Goal: Task Accomplishment & Management: Use online tool/utility

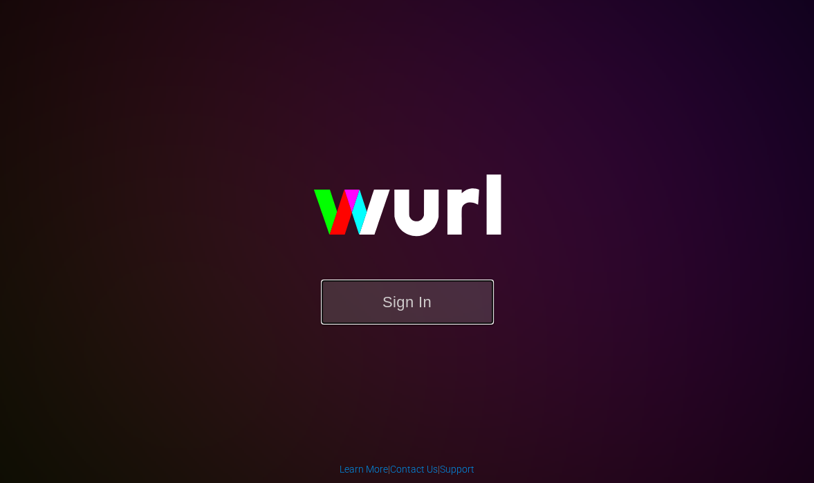
click at [460, 313] on button "Sign In" at bounding box center [407, 301] width 173 height 45
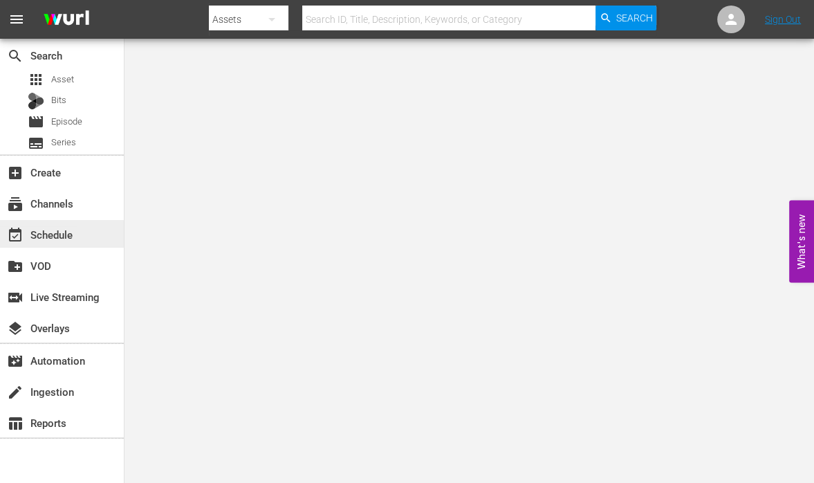
click at [62, 234] on div "event_available Schedule" at bounding box center [38, 232] width 77 height 12
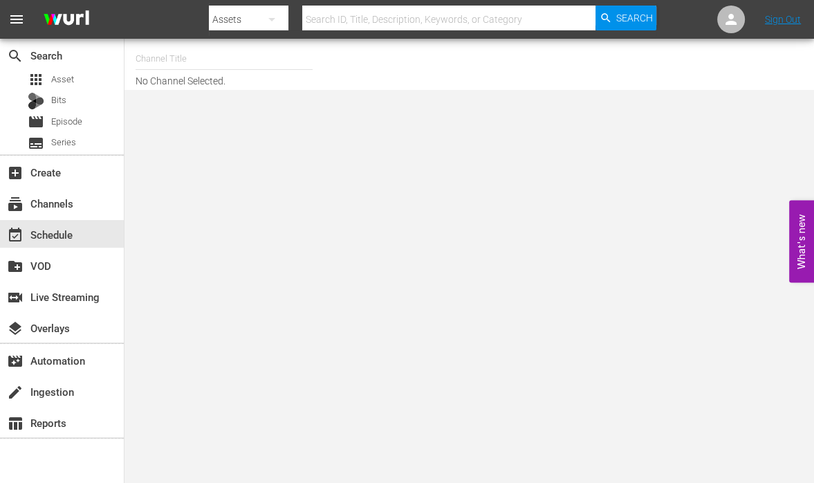
click at [164, 60] on input "text" at bounding box center [224, 58] width 177 height 33
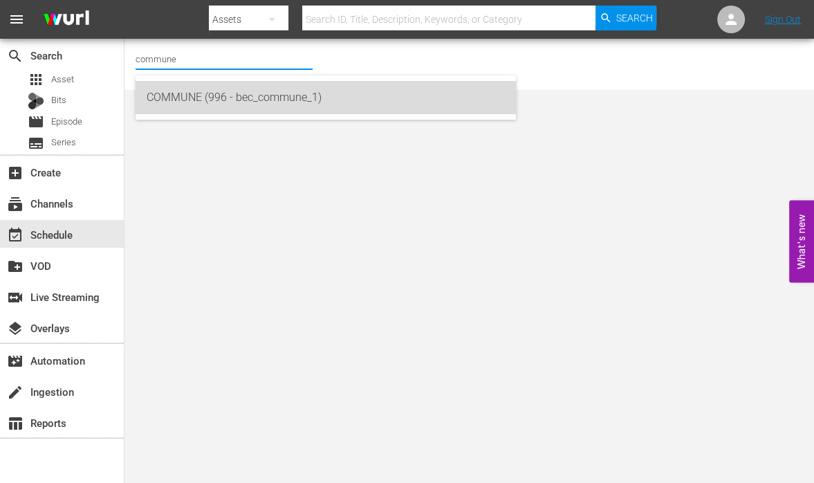
click at [168, 88] on div "COMMUNE (996 - bec_commune_1)" at bounding box center [326, 97] width 358 height 33
type input "COMMUNE (996 - bec_commune_1)"
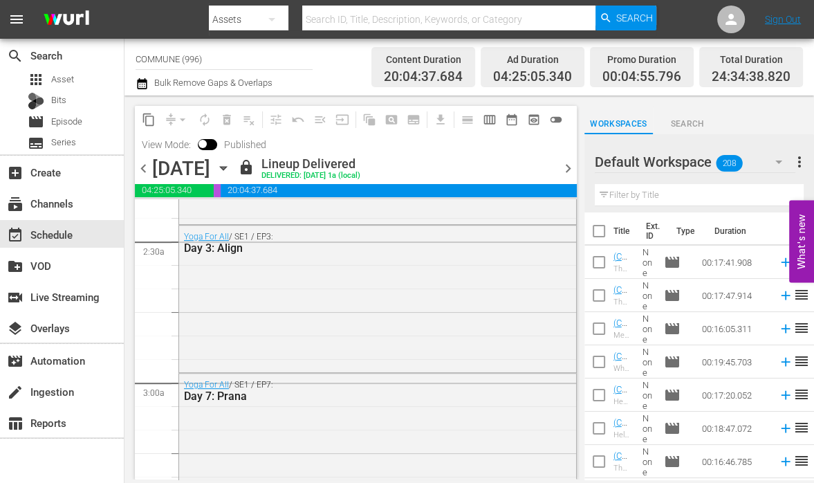
scroll to position [703, 0]
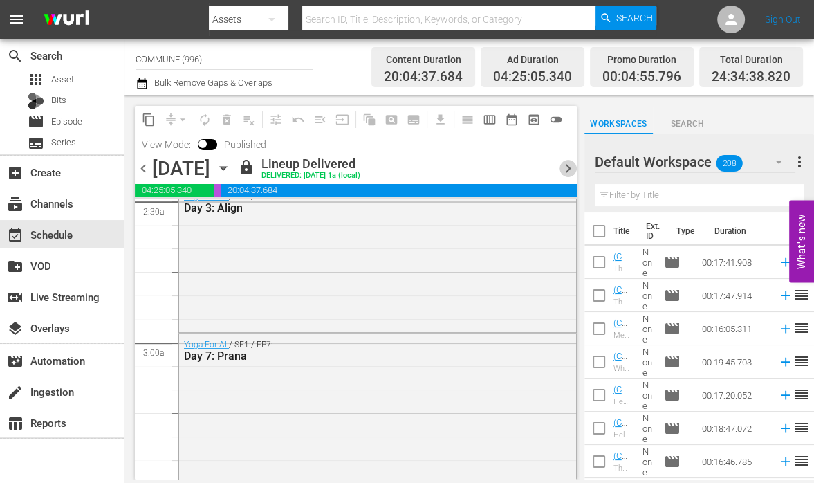
click at [569, 169] on span "chevron_right" at bounding box center [567, 168] width 17 height 17
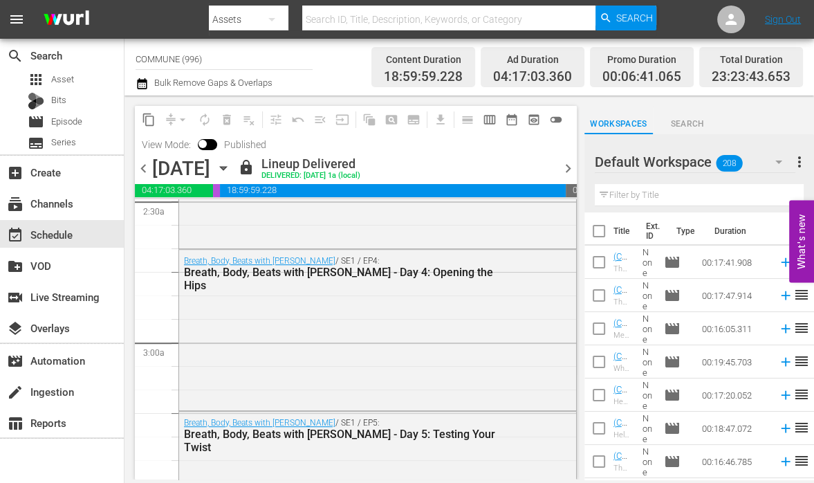
scroll to position [656, 0]
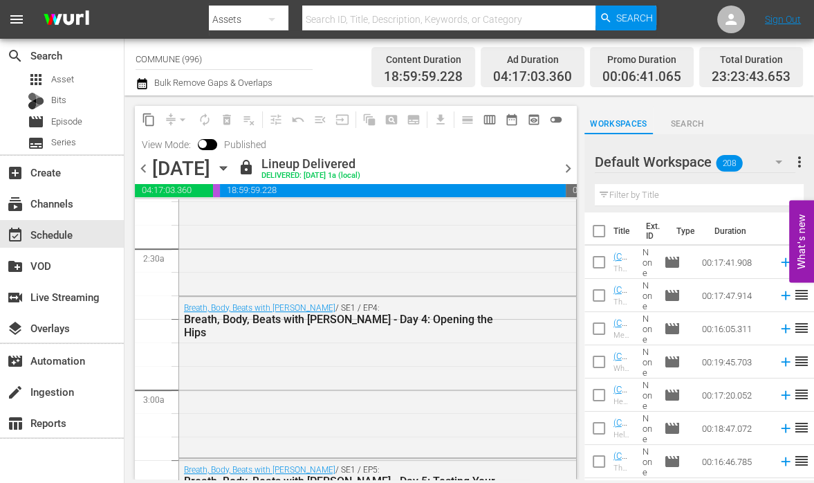
click at [569, 169] on span "chevron_right" at bounding box center [567, 168] width 17 height 17
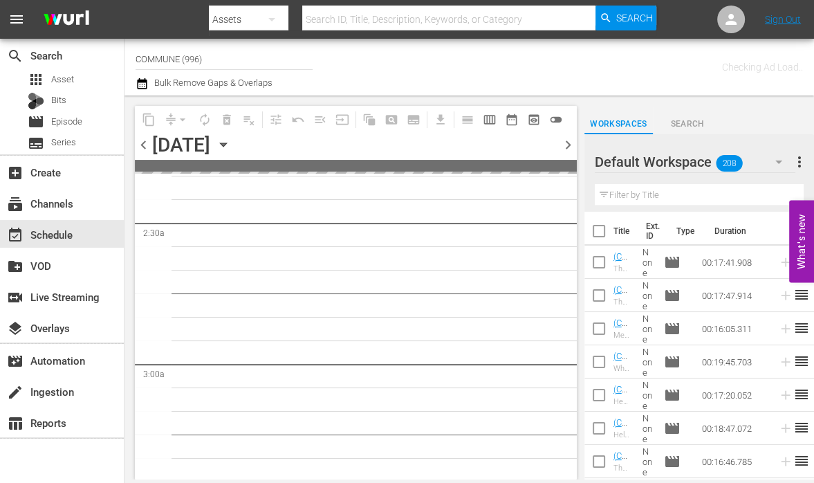
scroll to position [703, 0]
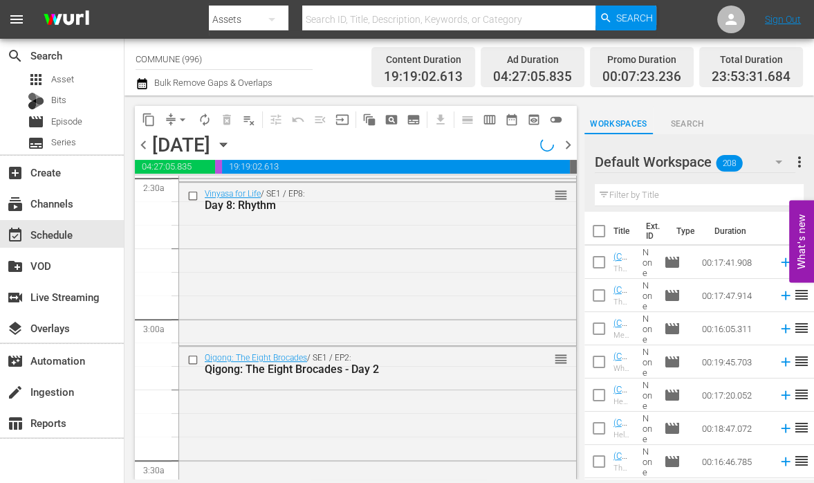
click at [570, 169] on span "00:06:28.316" at bounding box center [573, 167] width 7 height 14
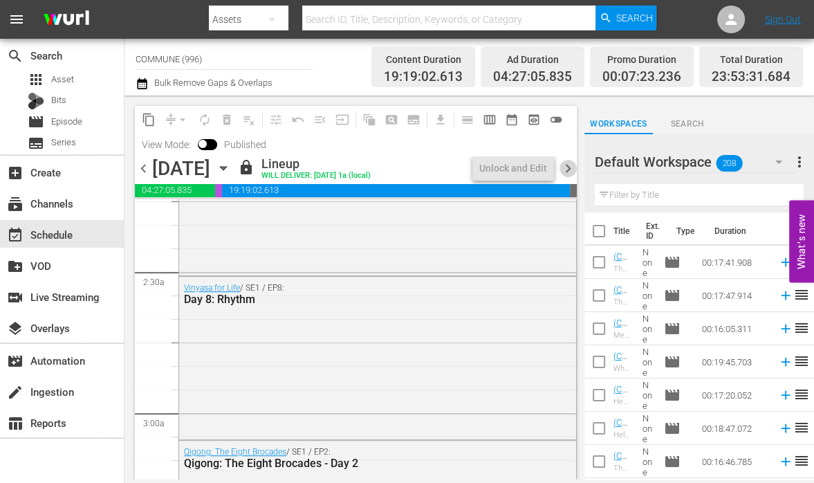
click at [569, 169] on span "chevron_right" at bounding box center [567, 168] width 17 height 17
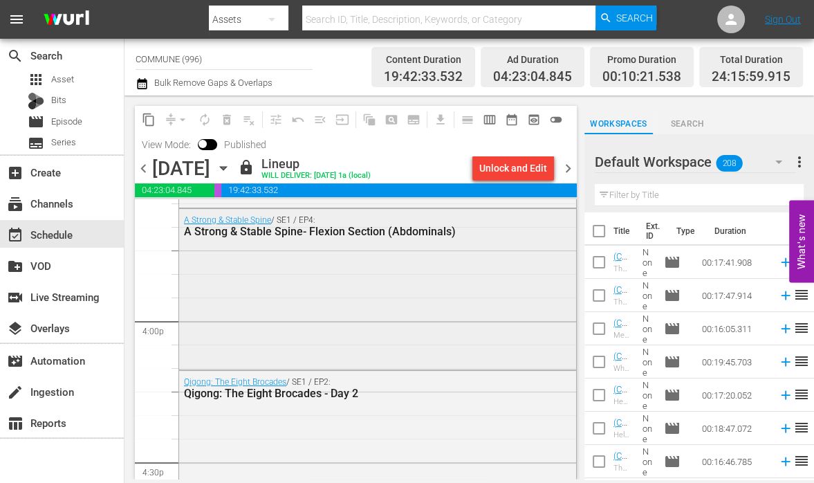
scroll to position [4414, 0]
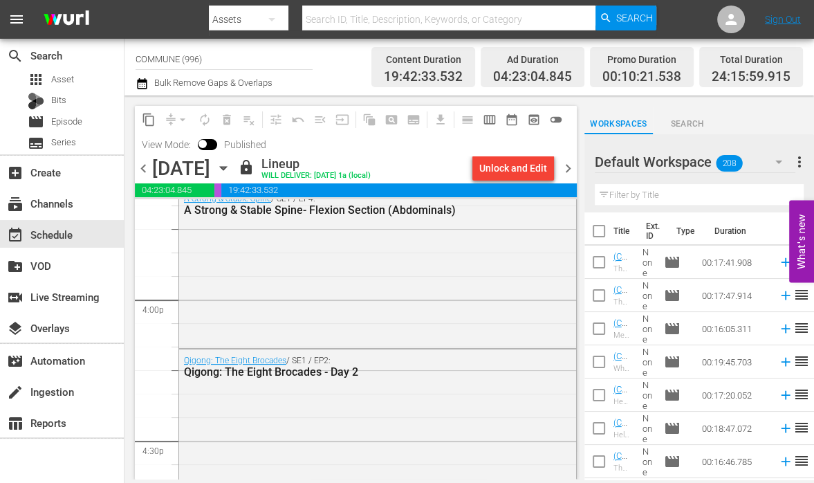
click at [569, 166] on span "chevron_right" at bounding box center [567, 168] width 17 height 17
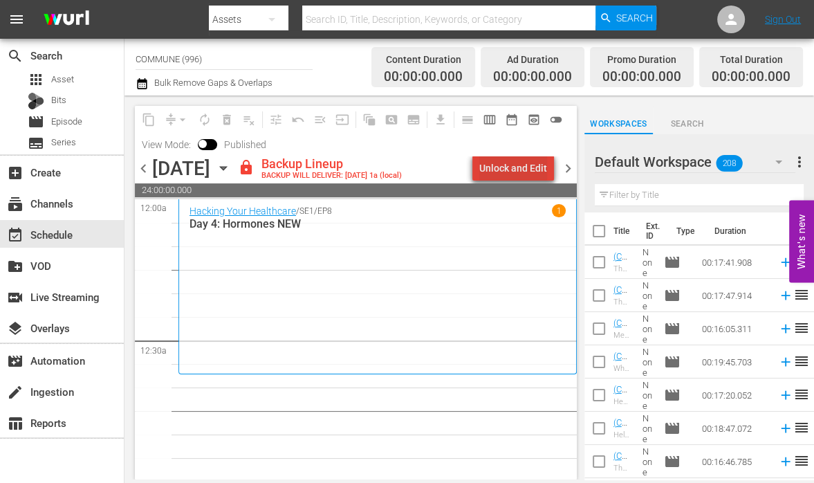
click at [526, 161] on div "Unlock and Edit" at bounding box center [513, 168] width 68 height 25
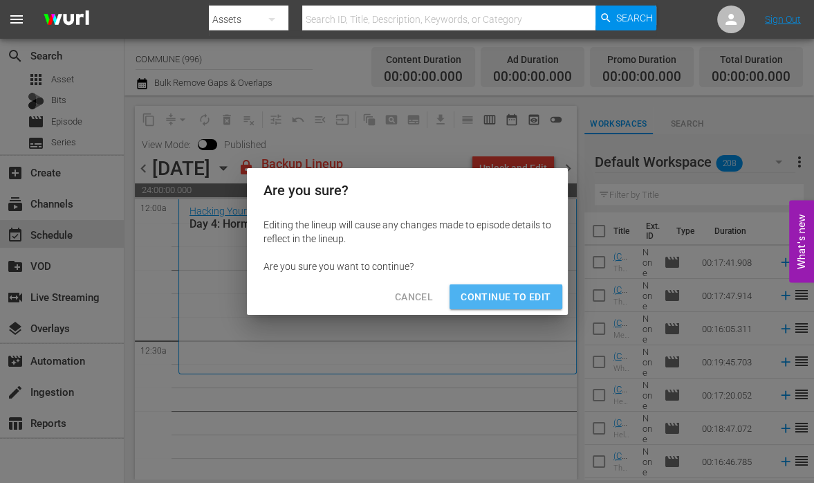
click at [521, 290] on span "Continue to Edit" at bounding box center [506, 296] width 90 height 17
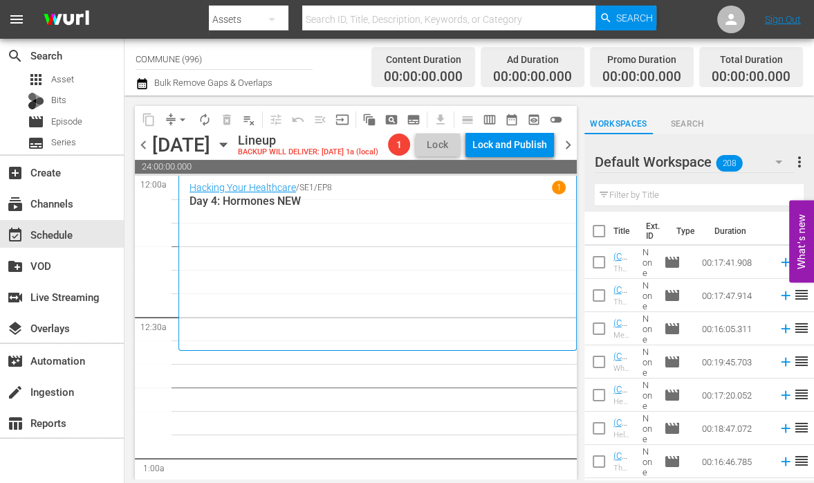
click at [231, 152] on icon "button" at bounding box center [223, 144] width 15 height 15
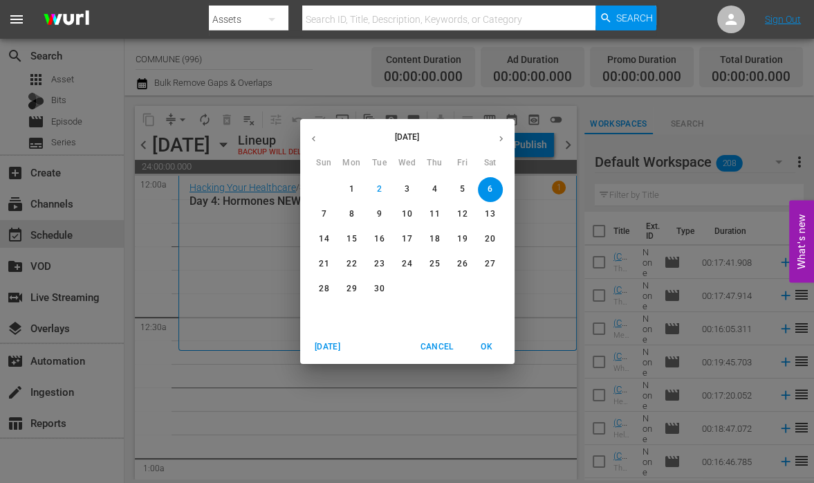
click at [313, 137] on icon "button" at bounding box center [313, 139] width 3 height 6
click at [489, 222] on button "10" at bounding box center [490, 214] width 25 height 25
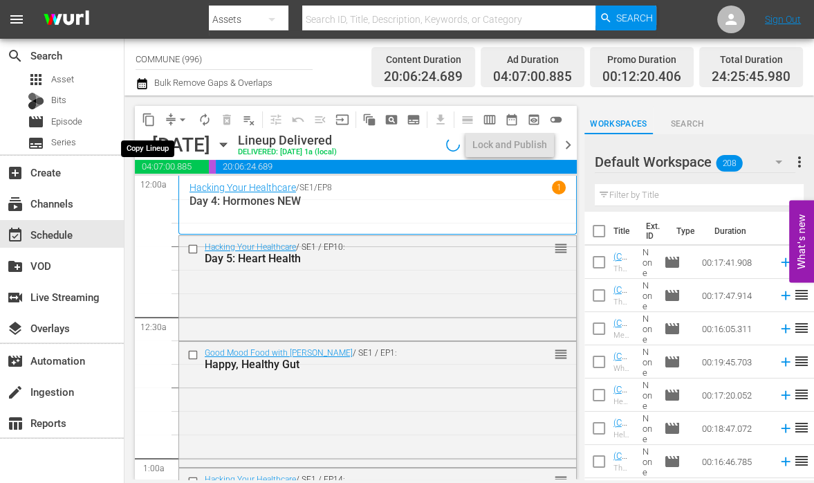
click at [147, 118] on span "content_copy" at bounding box center [149, 120] width 14 height 14
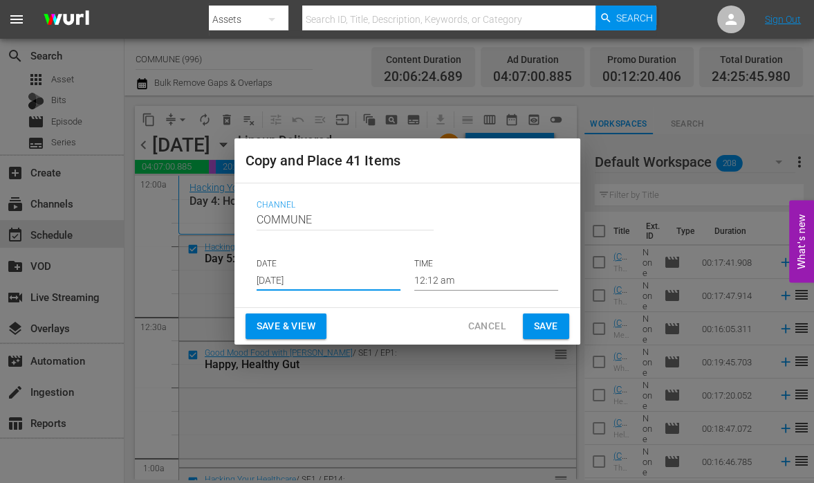
click at [334, 277] on input "[DATE]" at bounding box center [329, 280] width 144 height 21
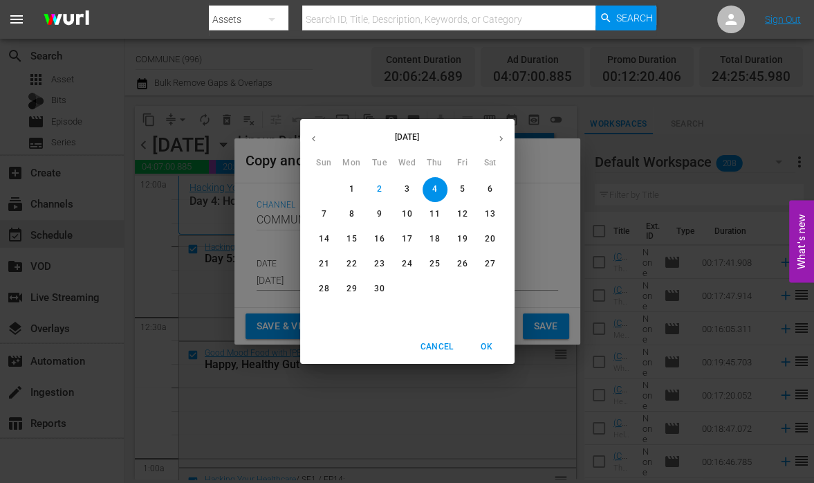
click at [488, 190] on p "6" at bounding box center [490, 189] width 5 height 12
type input "[DATE]"
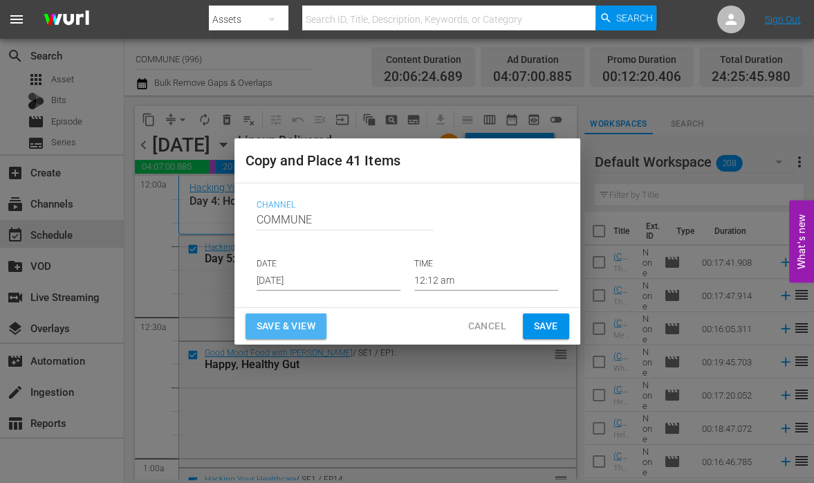
click at [307, 328] on span "Save & View" at bounding box center [286, 325] width 59 height 17
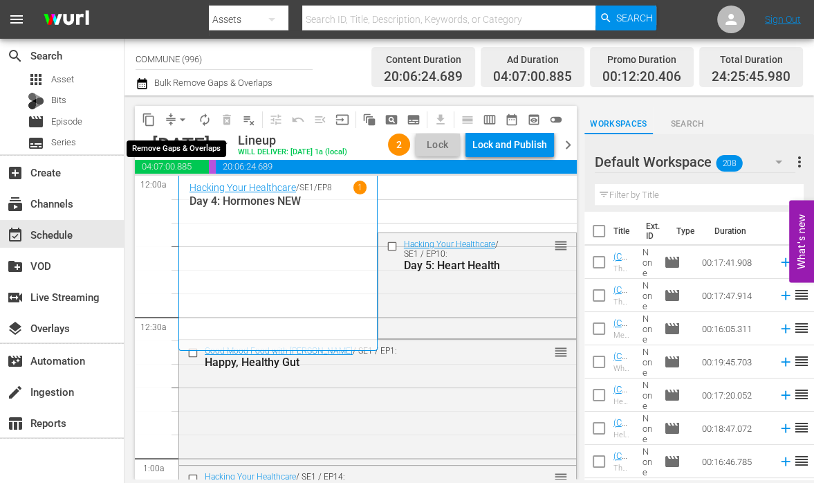
click at [178, 116] on span "arrow_drop_down" at bounding box center [183, 120] width 14 height 14
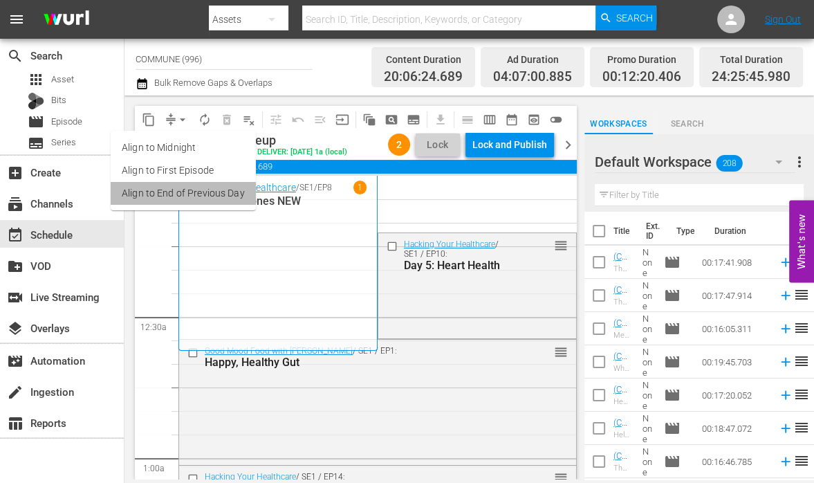
click at [198, 197] on li "Align to End of Previous Day" at bounding box center [183, 193] width 145 height 23
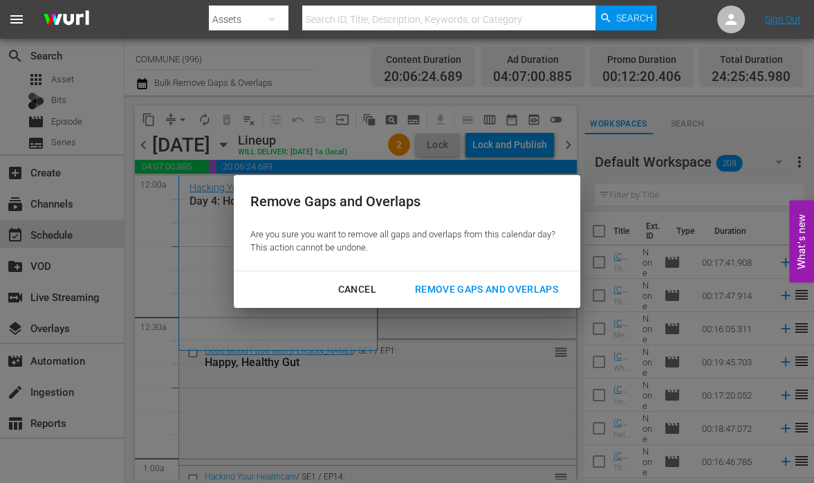
click at [460, 297] on div "Remove Gaps and Overlaps" at bounding box center [486, 289] width 165 height 17
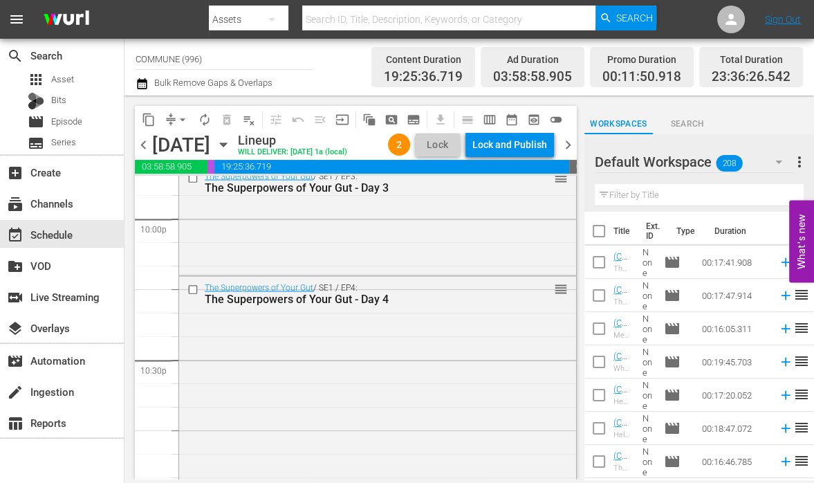
scroll to position [6553, 0]
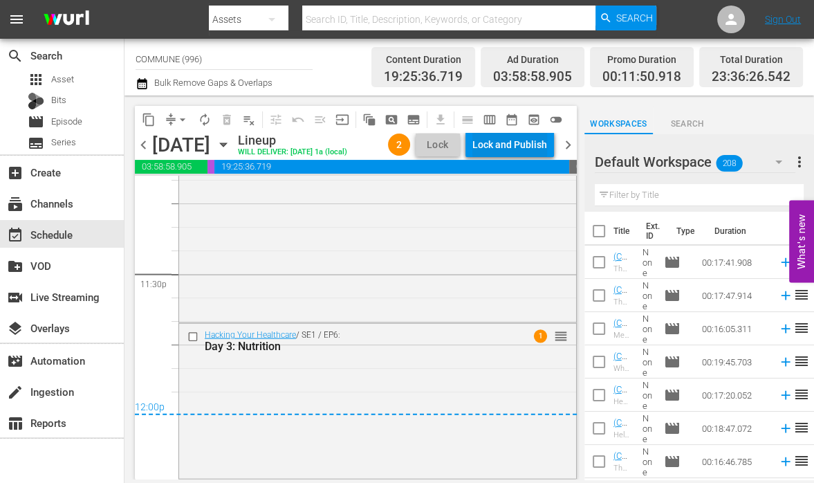
click at [507, 142] on div "Lock and Publish" at bounding box center [509, 144] width 75 height 25
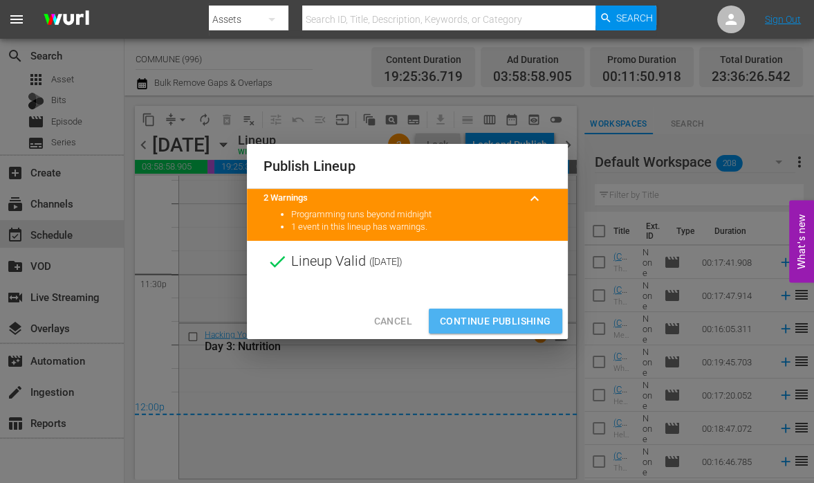
click at [487, 331] on button "Continue Publishing" at bounding box center [495, 321] width 133 height 26
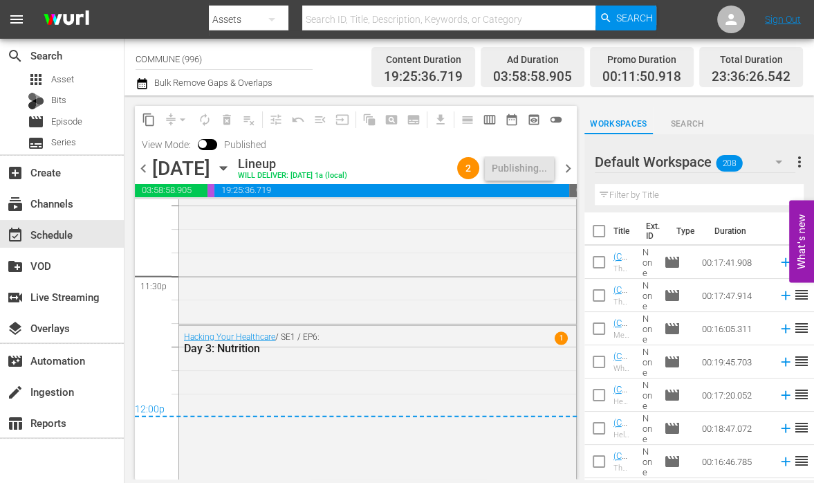
click at [565, 168] on span "chevron_right" at bounding box center [567, 168] width 17 height 17
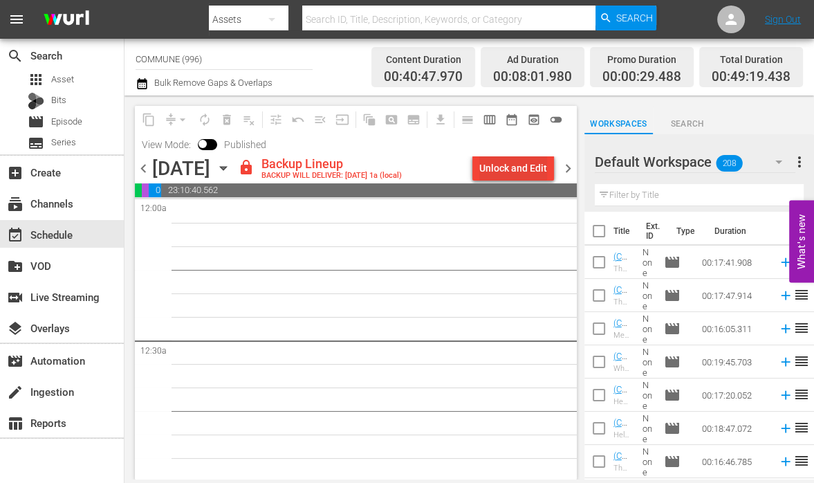
click at [499, 174] on div "Unlock and Edit" at bounding box center [513, 168] width 68 height 25
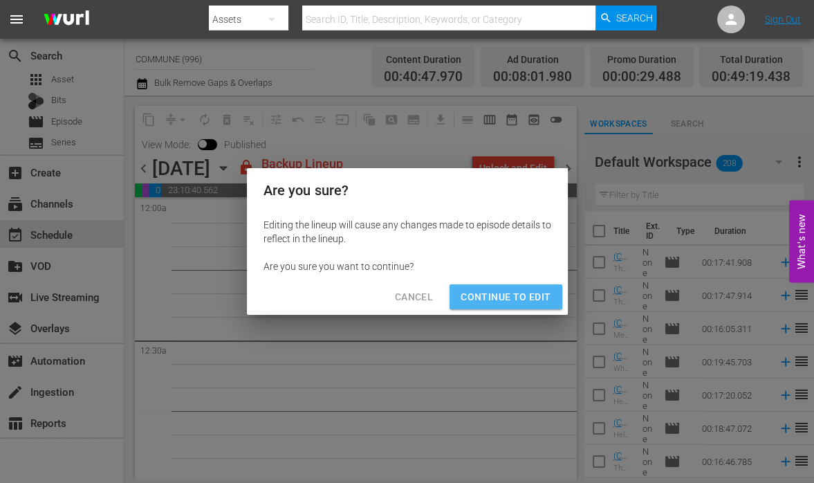
click at [532, 301] on span "Continue to Edit" at bounding box center [506, 296] width 90 height 17
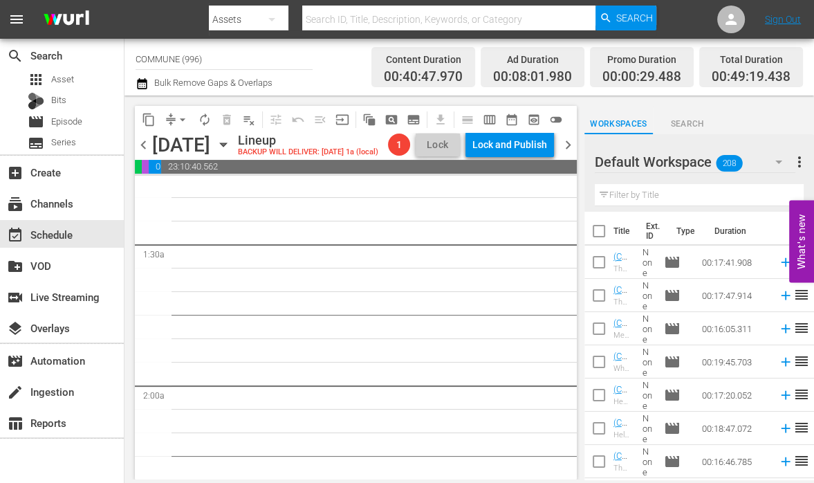
scroll to position [340, 0]
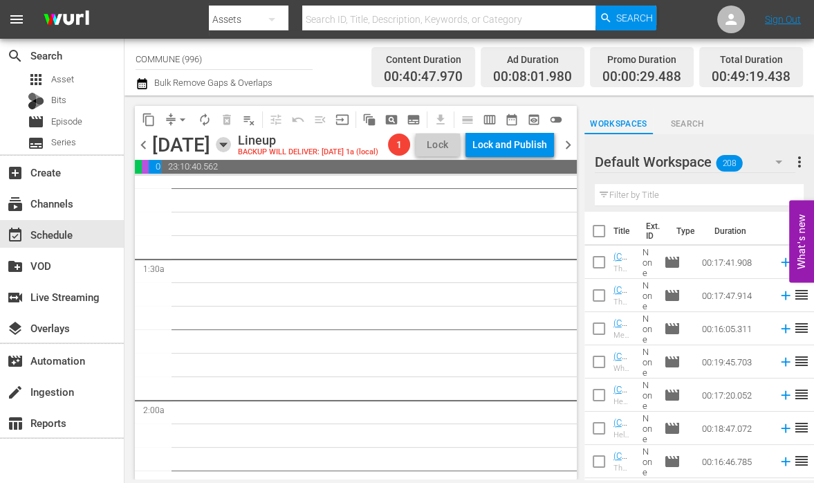
click at [231, 142] on icon "button" at bounding box center [223, 144] width 15 height 15
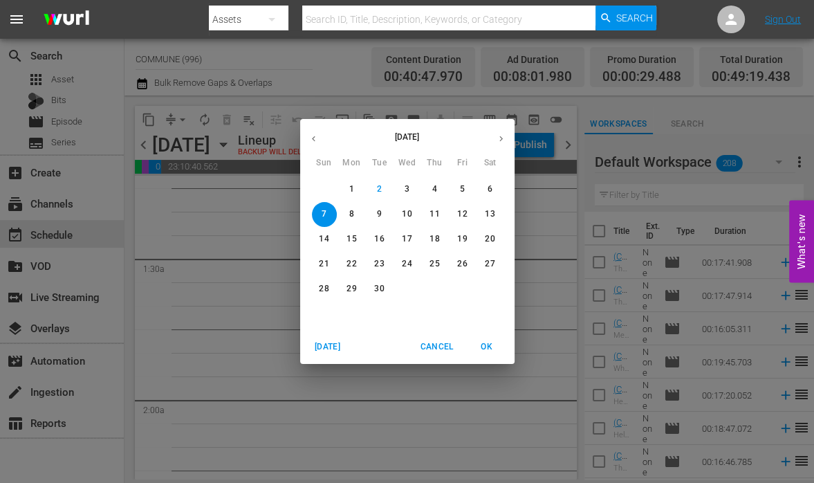
click at [315, 138] on icon "button" at bounding box center [313, 138] width 10 height 10
click at [326, 241] on p "11" at bounding box center [324, 239] width 10 height 12
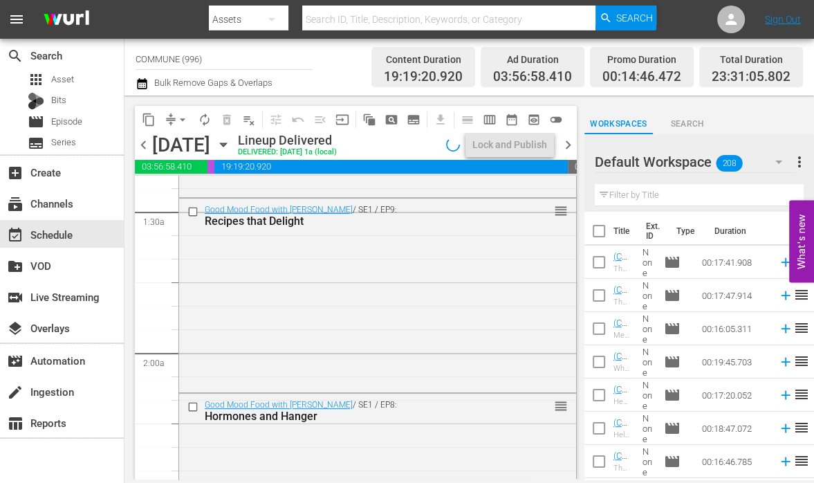
scroll to position [340, 0]
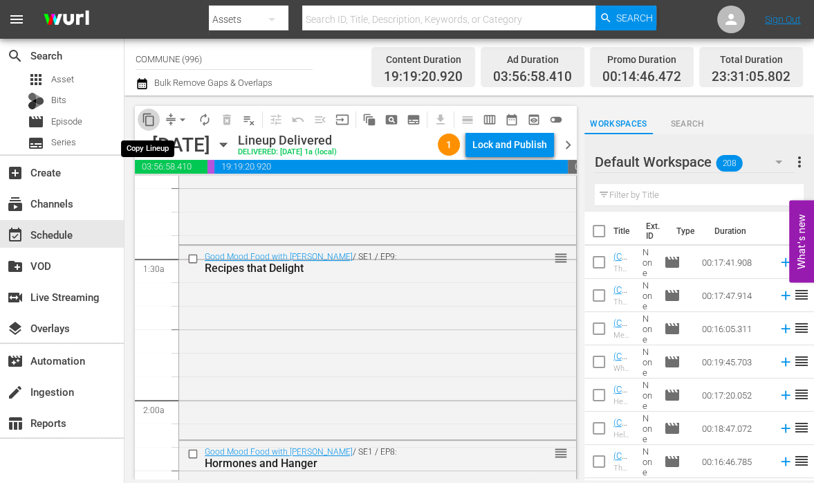
click at [151, 118] on span "content_copy" at bounding box center [149, 120] width 14 height 14
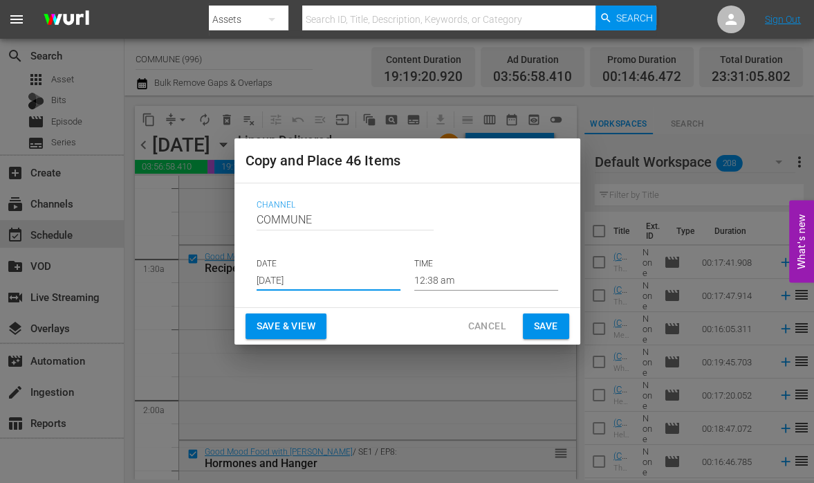
click at [331, 278] on input "[DATE]" at bounding box center [329, 280] width 144 height 21
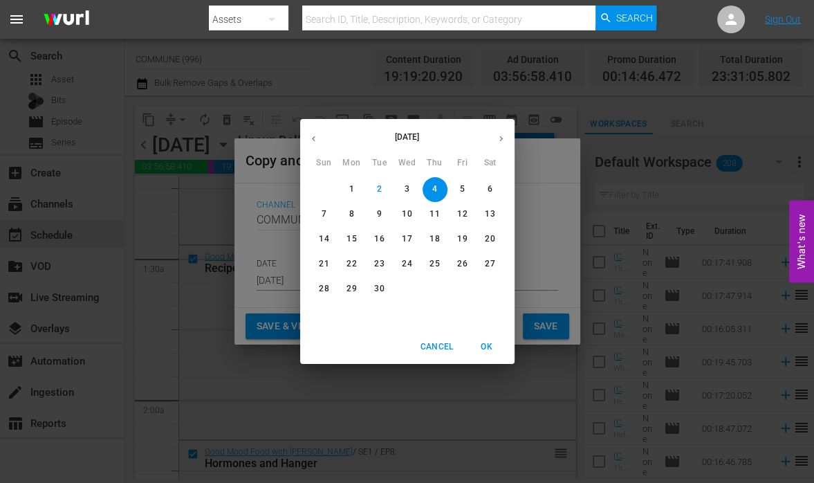
click at [321, 212] on span "7" at bounding box center [324, 214] width 25 height 12
type input "[DATE]"
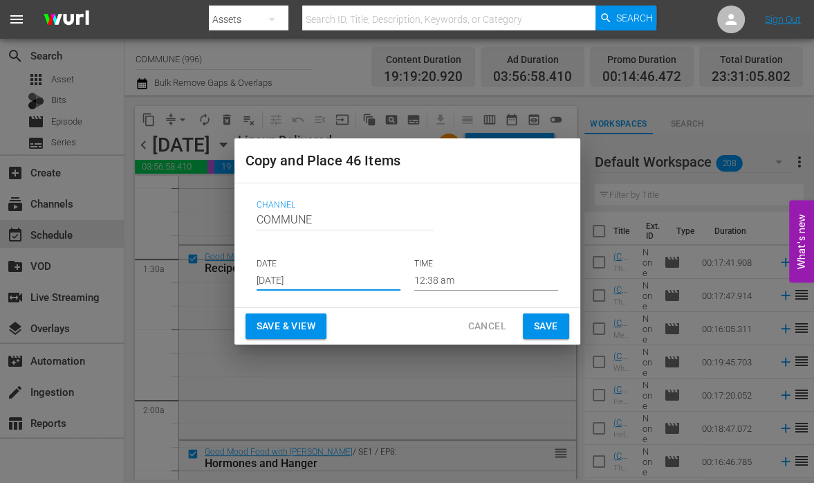
click at [288, 335] on button "Save & View" at bounding box center [285, 326] width 81 height 26
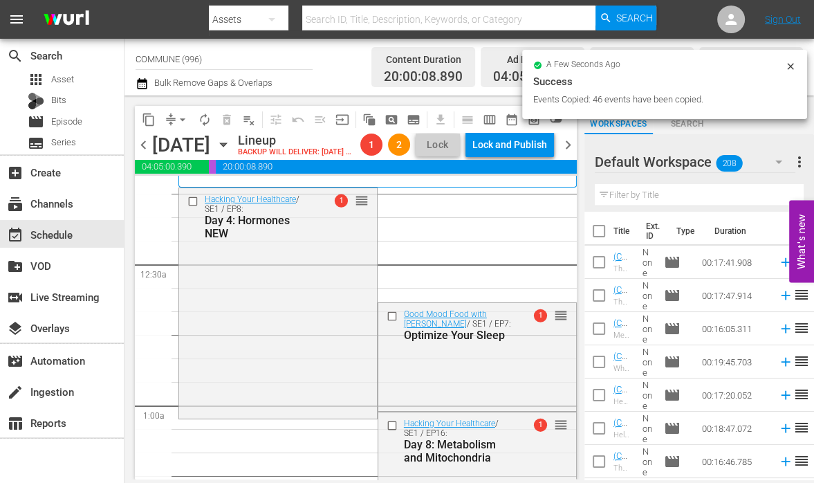
scroll to position [55, 0]
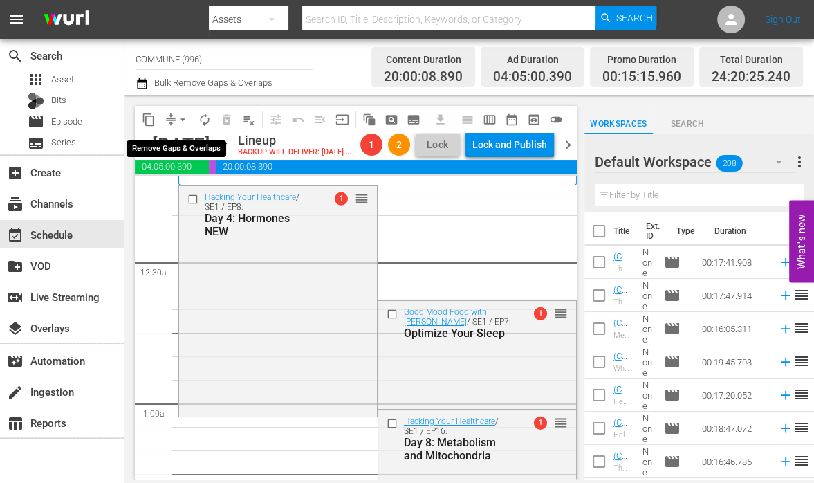
click at [181, 117] on span "arrow_drop_down" at bounding box center [183, 120] width 14 height 14
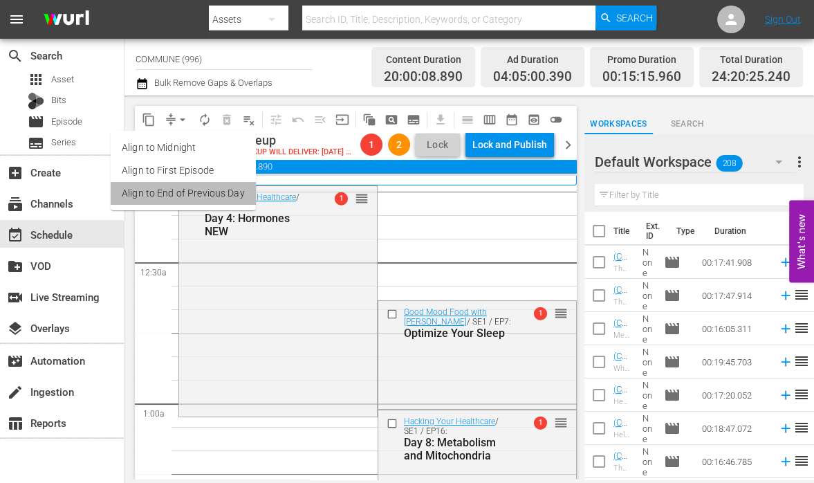
click at [191, 196] on li "Align to End of Previous Day" at bounding box center [183, 193] width 145 height 23
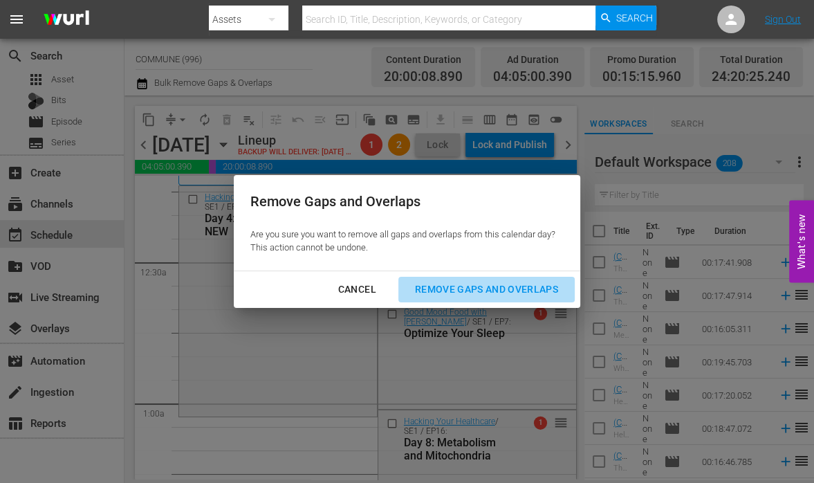
click at [472, 288] on div "Remove Gaps and Overlaps" at bounding box center [486, 289] width 165 height 17
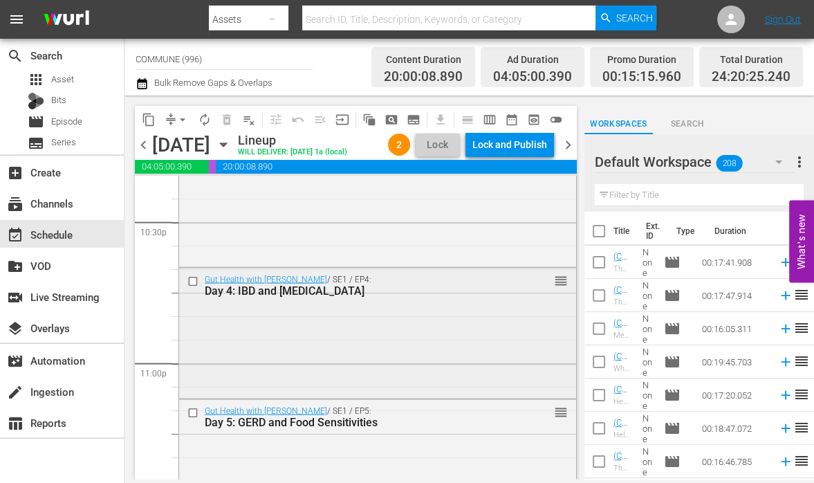
scroll to position [6627, 0]
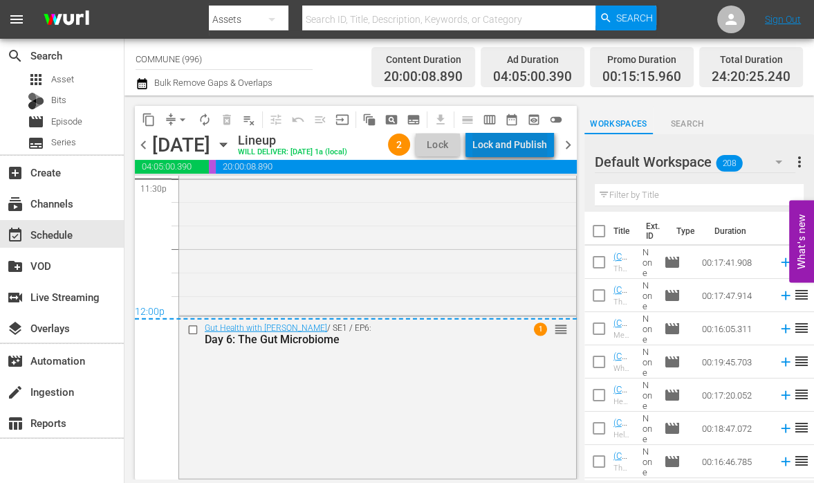
click at [530, 138] on div "Lock and Publish" at bounding box center [509, 144] width 75 height 25
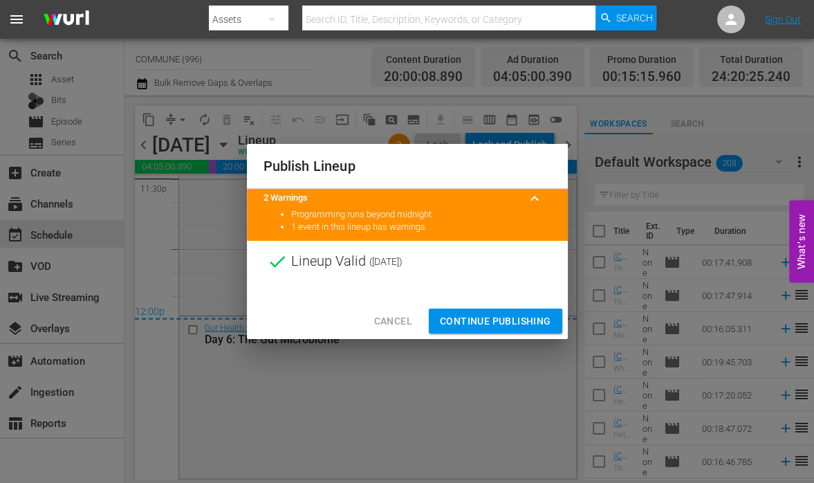
click at [518, 322] on span "Continue Publishing" at bounding box center [495, 321] width 111 height 17
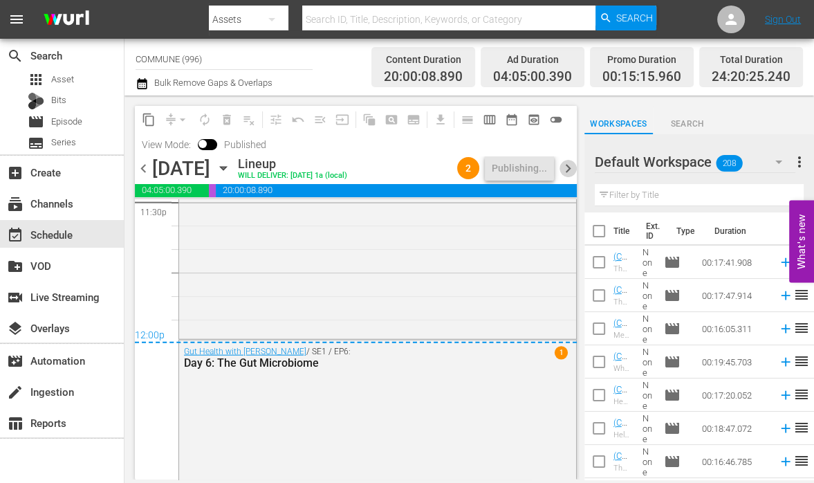
click at [565, 165] on span "chevron_right" at bounding box center [567, 168] width 17 height 17
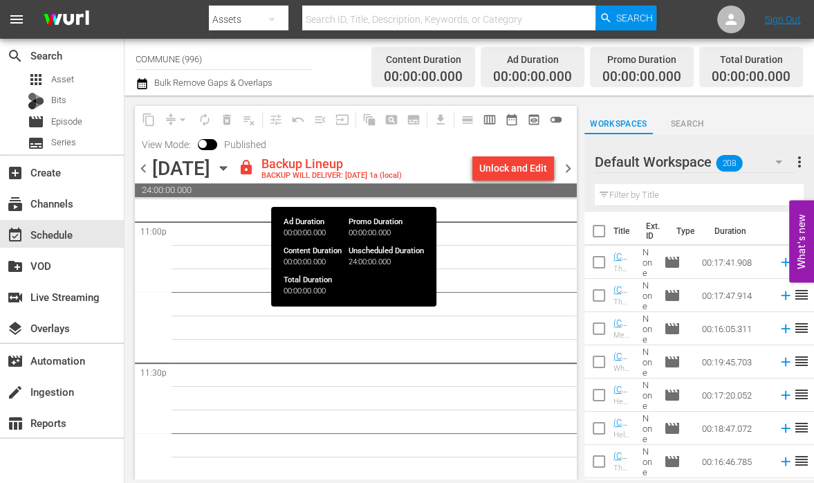
scroll to position [6491, 0]
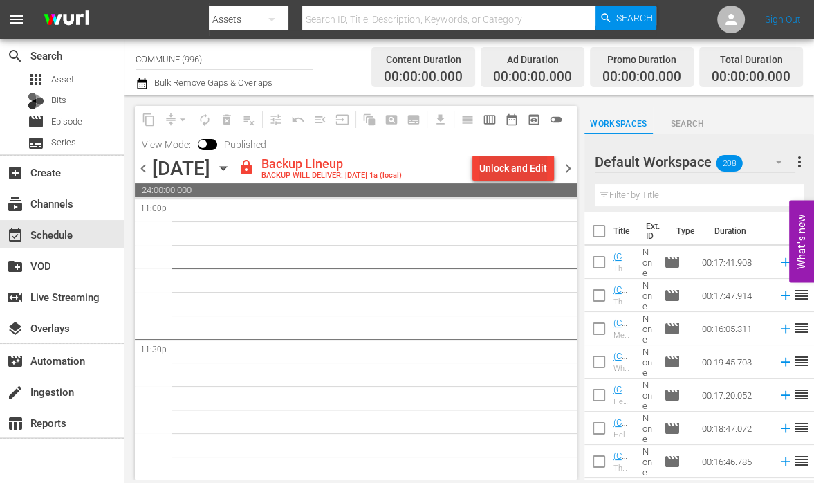
click at [513, 163] on div "Unlock and Edit" at bounding box center [513, 168] width 68 height 25
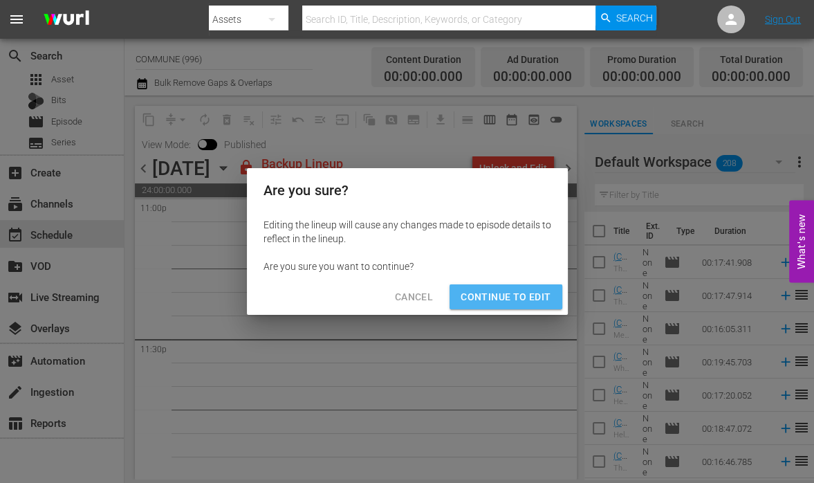
click at [521, 286] on button "Continue to Edit" at bounding box center [505, 297] width 112 height 26
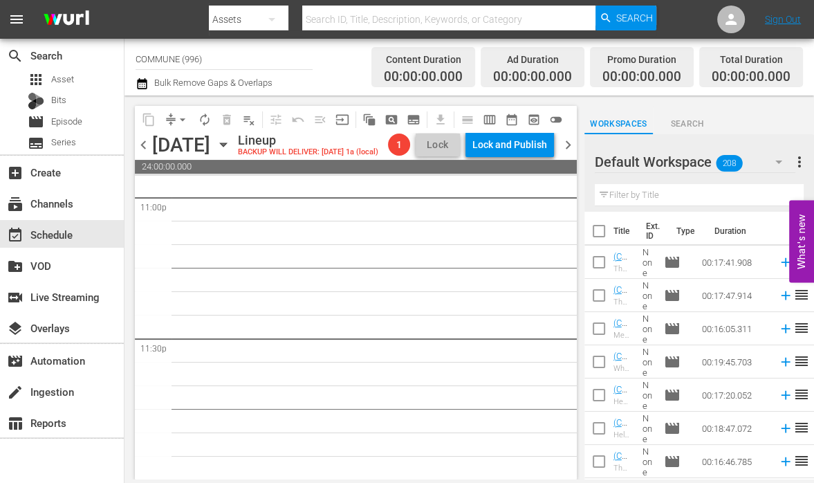
scroll to position [6467, 0]
click at [231, 146] on icon "button" at bounding box center [223, 144] width 15 height 15
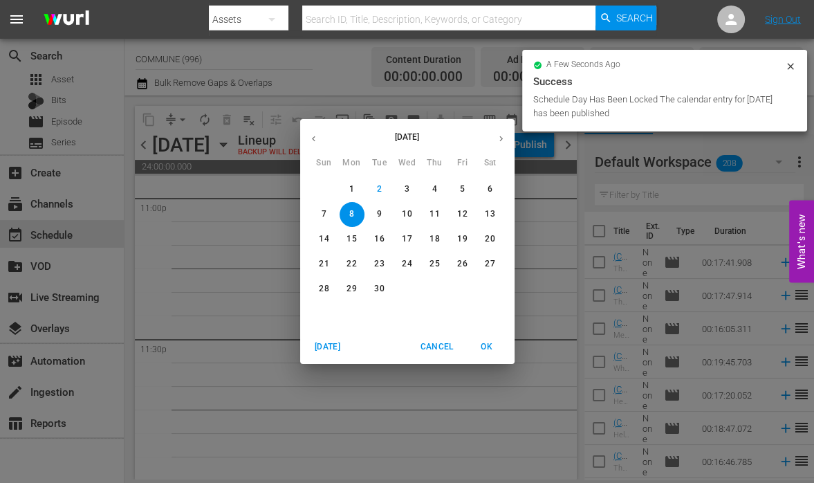
click at [317, 138] on icon "button" at bounding box center [313, 138] width 10 height 10
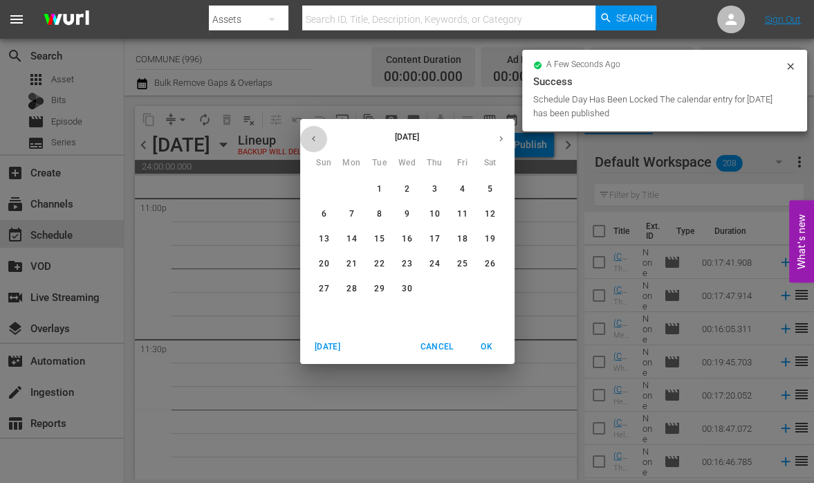
click at [317, 138] on icon "button" at bounding box center [313, 138] width 10 height 10
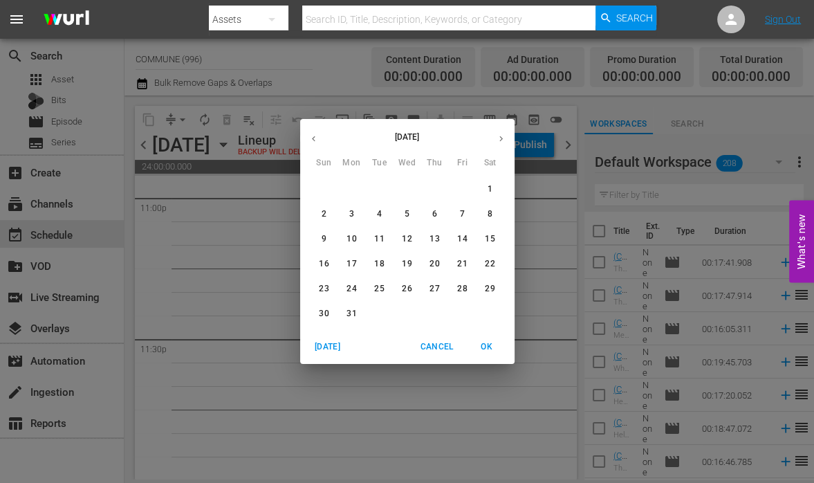
click at [497, 140] on icon "button" at bounding box center [501, 138] width 10 height 10
click at [356, 237] on p "12" at bounding box center [351, 239] width 10 height 12
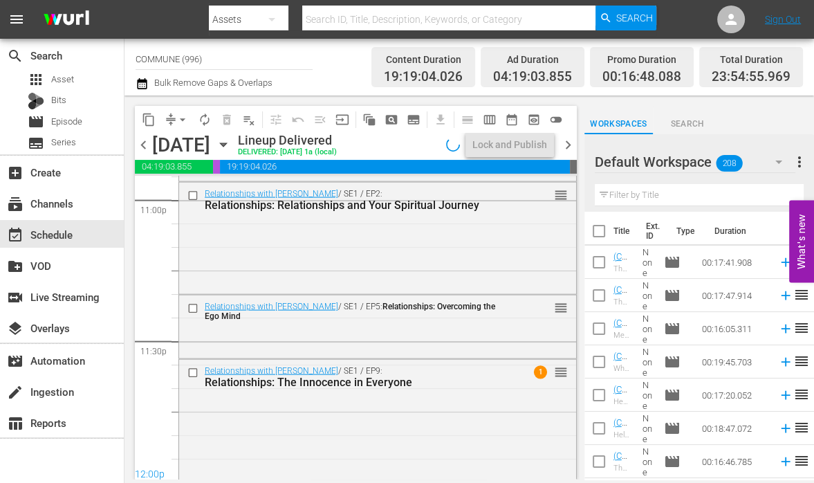
scroll to position [6488, 0]
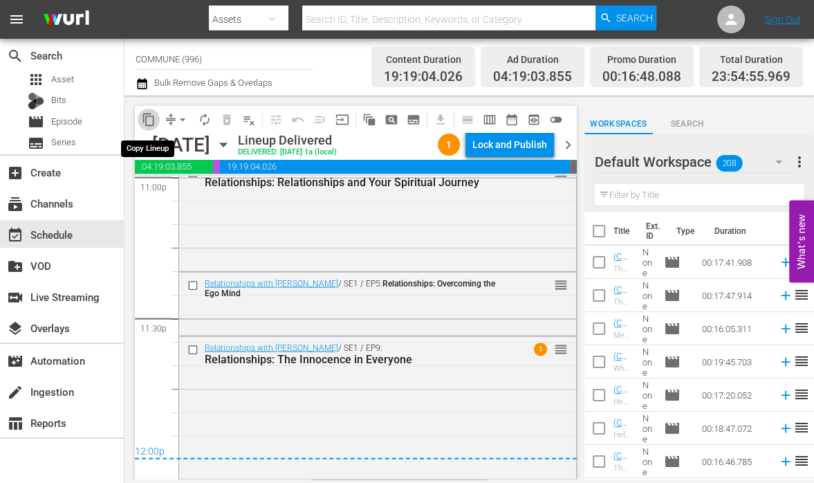
click at [149, 118] on span "content_copy" at bounding box center [149, 120] width 14 height 14
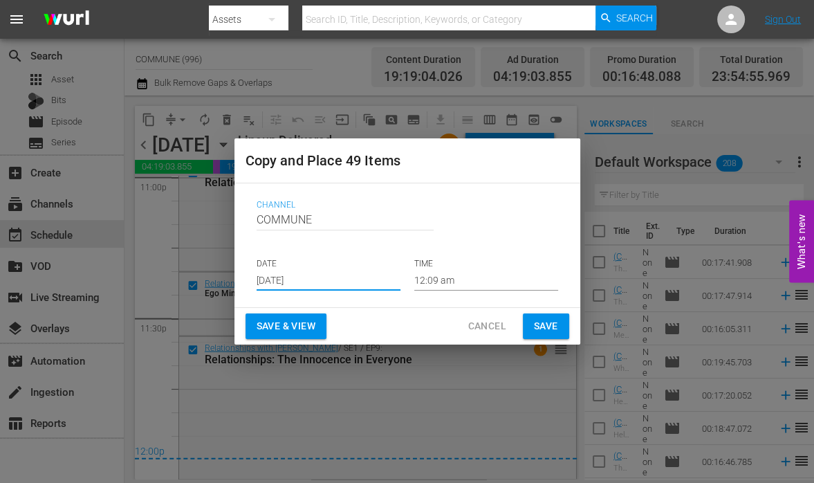
click at [317, 279] on input "[DATE]" at bounding box center [329, 280] width 144 height 21
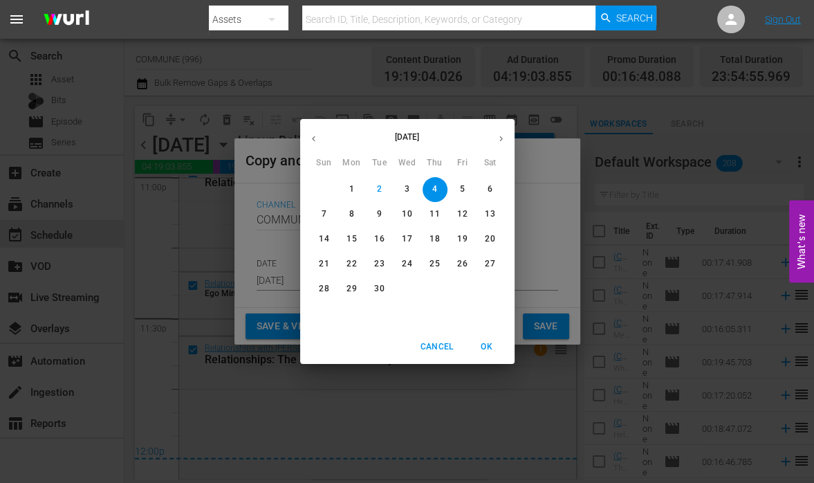
click at [350, 216] on p "8" at bounding box center [351, 214] width 5 height 12
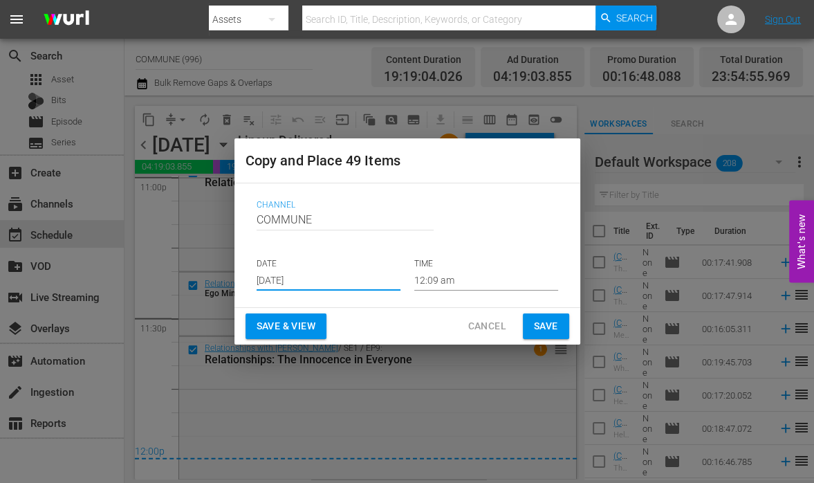
type input "[DATE]"
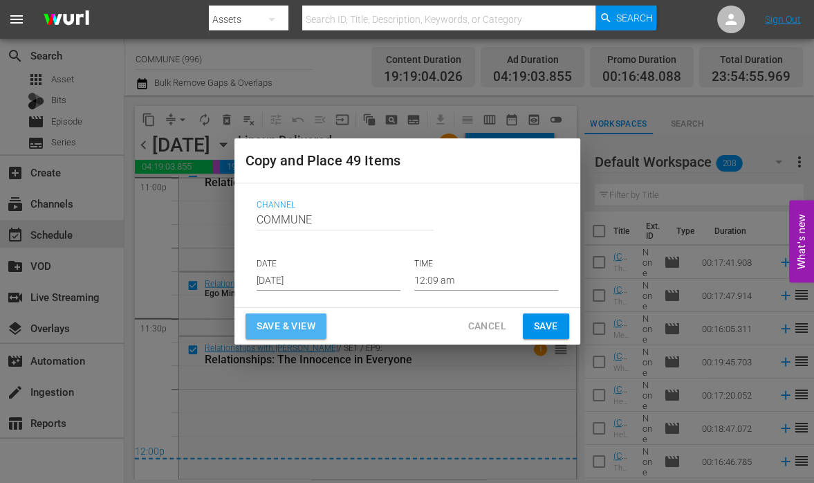
click at [278, 322] on span "Save & View" at bounding box center [286, 325] width 59 height 17
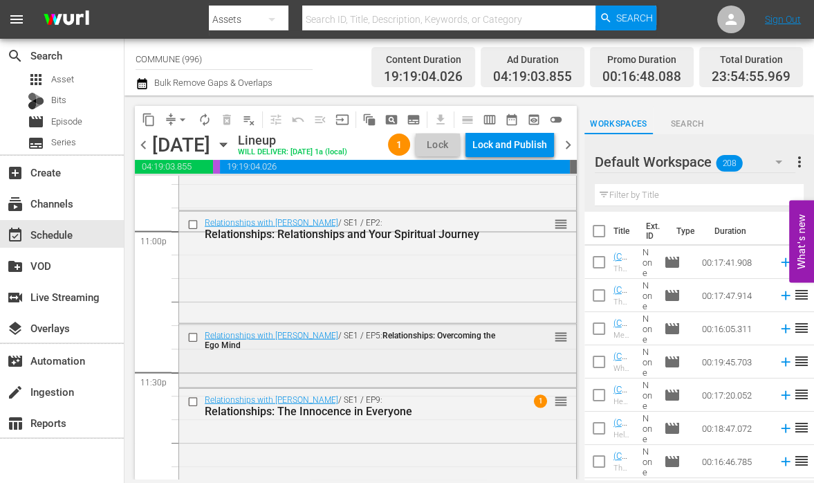
scroll to position [6507, 0]
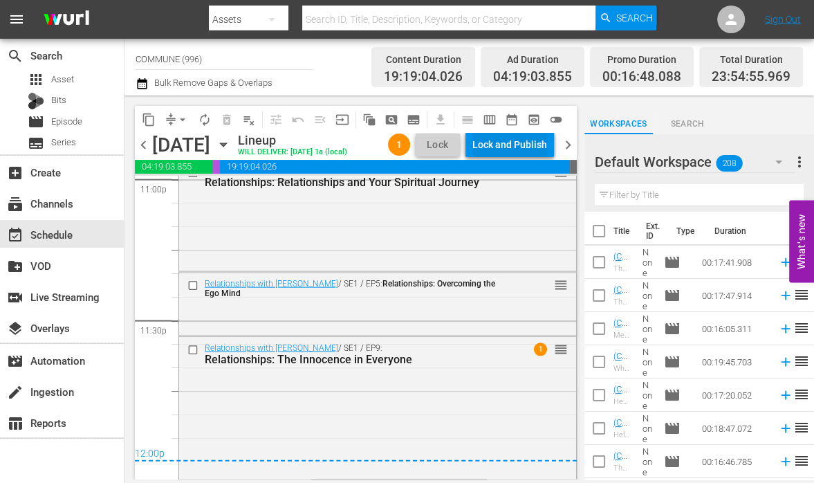
click at [506, 149] on div "Lock and Publish" at bounding box center [509, 144] width 75 height 25
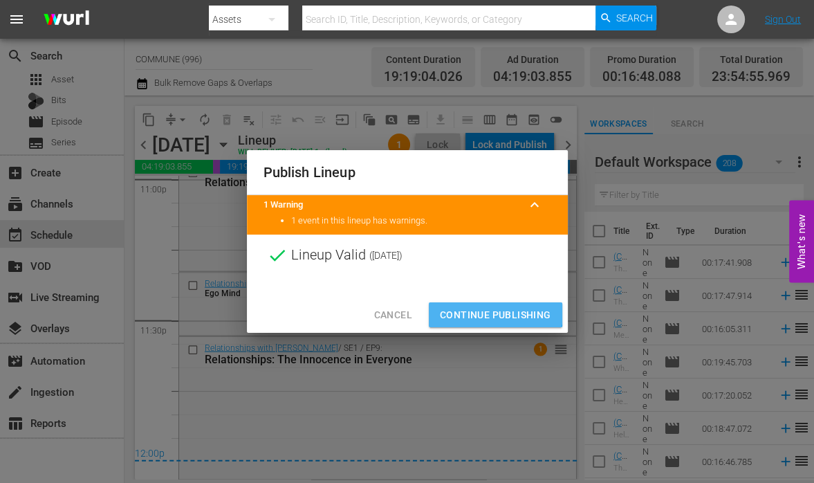
click at [474, 308] on span "Continue Publishing" at bounding box center [495, 314] width 111 height 17
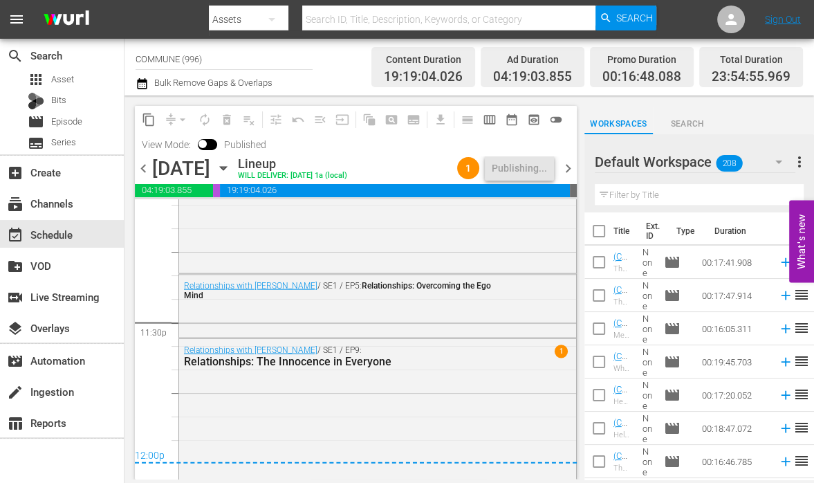
click at [567, 173] on span "chevron_right" at bounding box center [567, 168] width 17 height 17
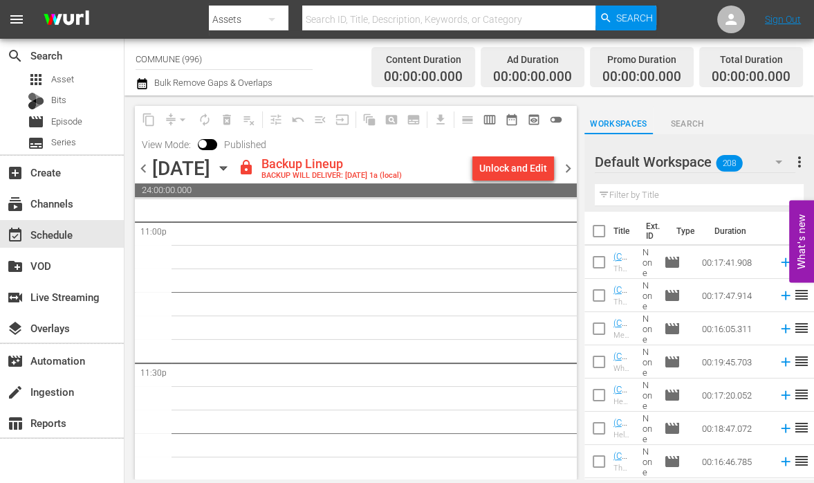
scroll to position [6491, 0]
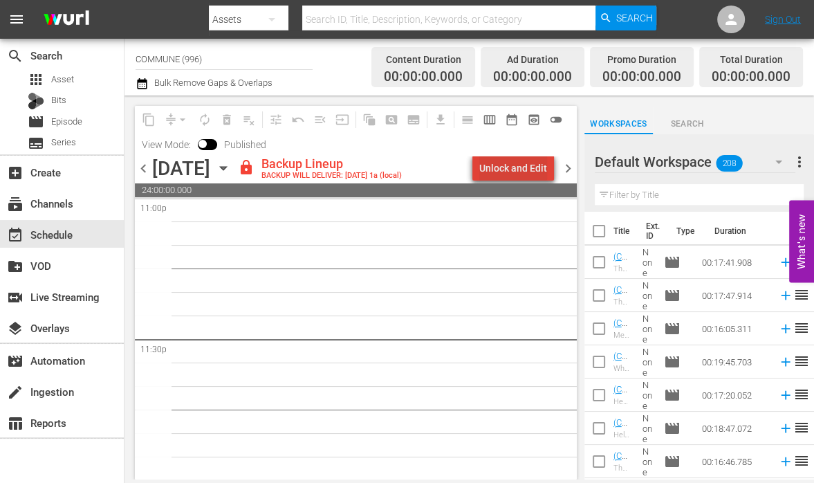
click at [528, 163] on div "Unlock and Edit" at bounding box center [513, 168] width 68 height 25
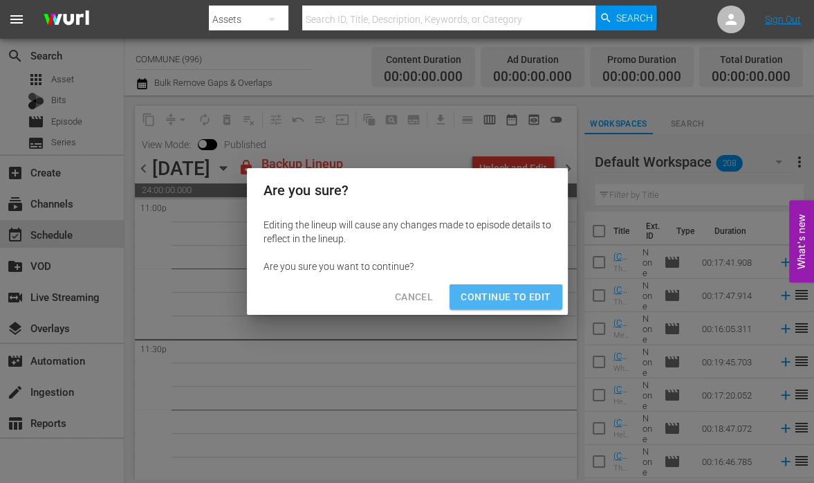
click at [513, 293] on span "Continue to Edit" at bounding box center [506, 296] width 90 height 17
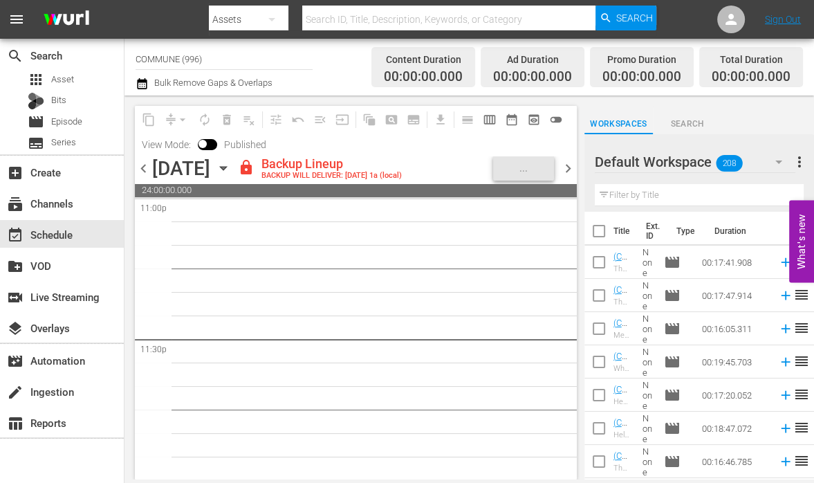
scroll to position [6489, 0]
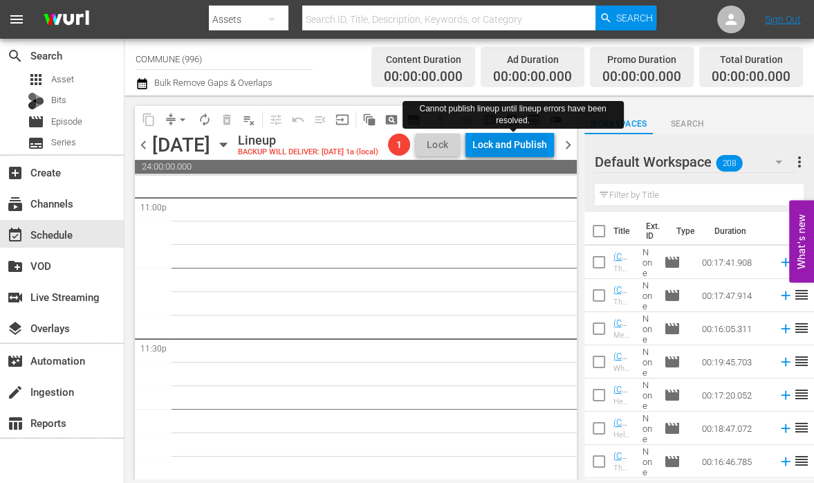
click at [501, 144] on div "Lock and Publish" at bounding box center [509, 144] width 75 height 25
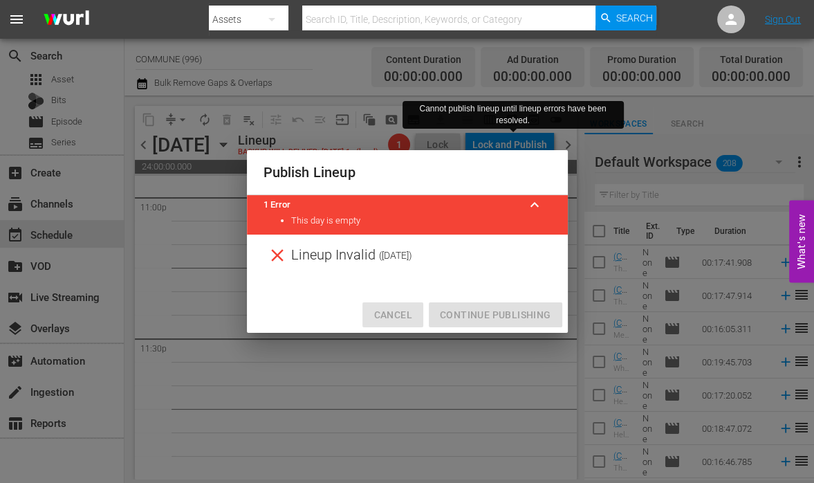
click at [393, 315] on span "Cancel" at bounding box center [392, 314] width 38 height 17
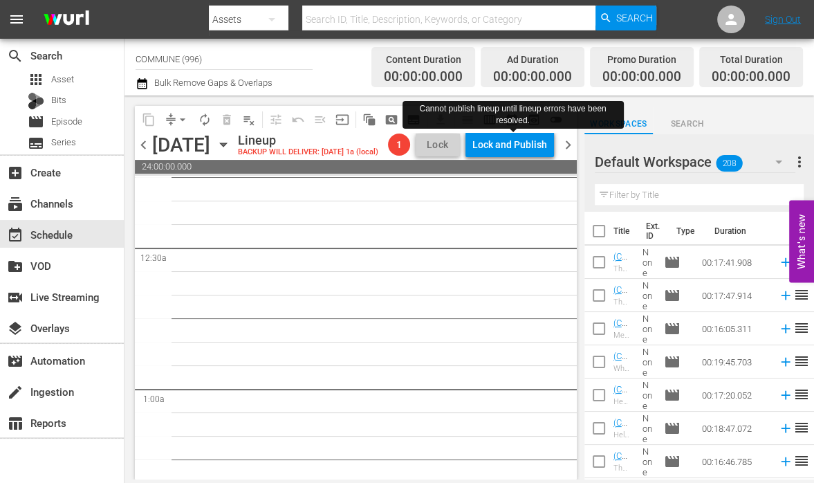
scroll to position [0, 0]
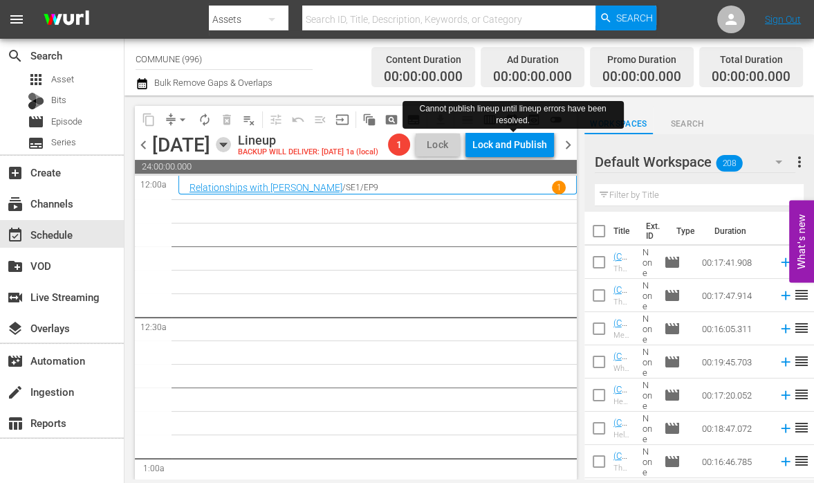
click at [231, 152] on icon "button" at bounding box center [223, 144] width 15 height 15
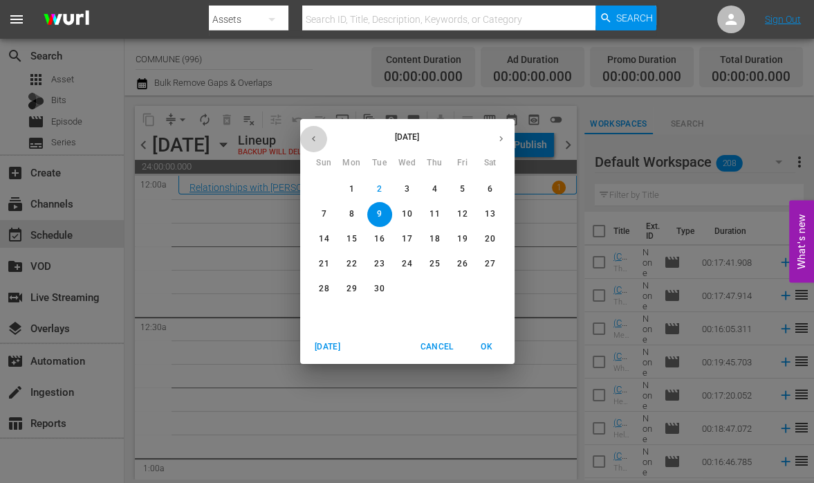
click at [315, 137] on icon "button" at bounding box center [313, 138] width 10 height 10
click at [380, 235] on p "13" at bounding box center [379, 239] width 10 height 12
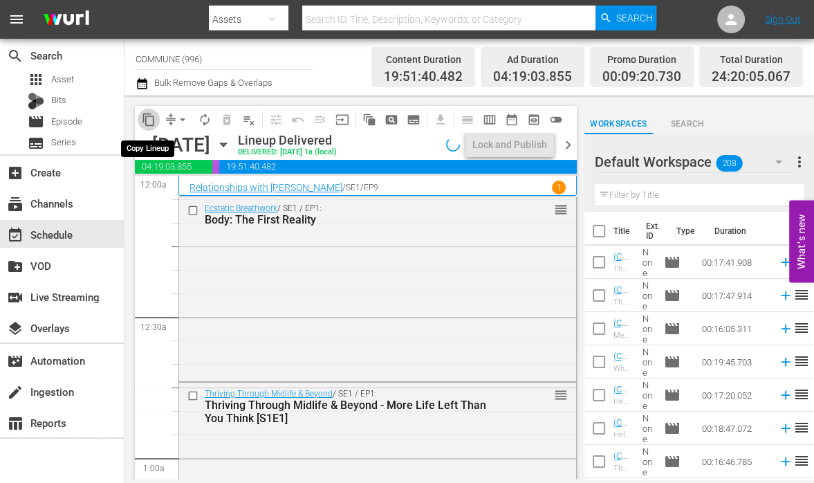
click at [147, 116] on span "content_copy" at bounding box center [149, 120] width 14 height 14
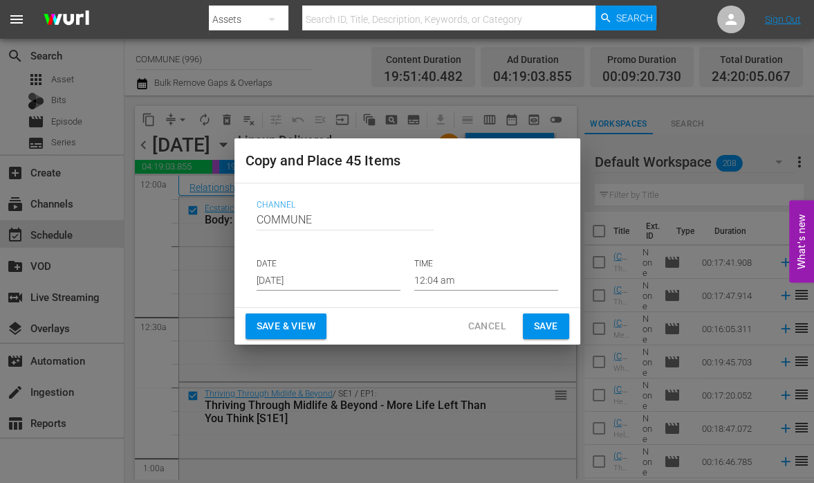
click at [333, 284] on input "[DATE]" at bounding box center [329, 280] width 144 height 21
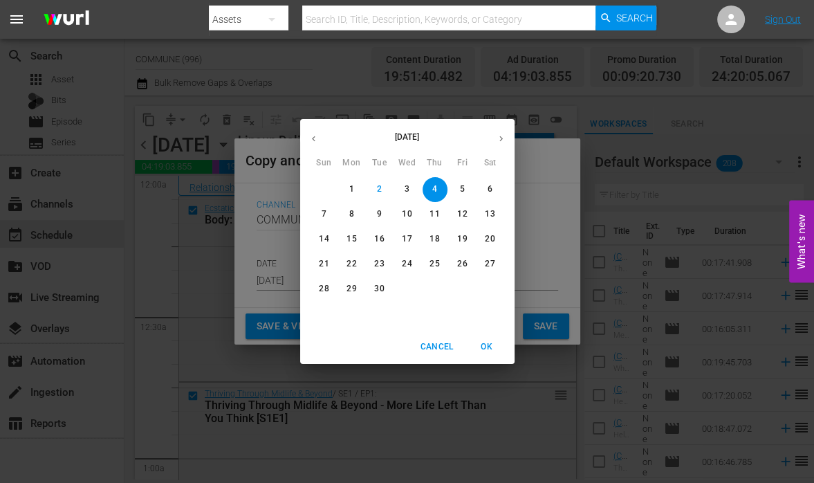
click at [380, 212] on p "9" at bounding box center [379, 214] width 5 height 12
type input "[DATE]"
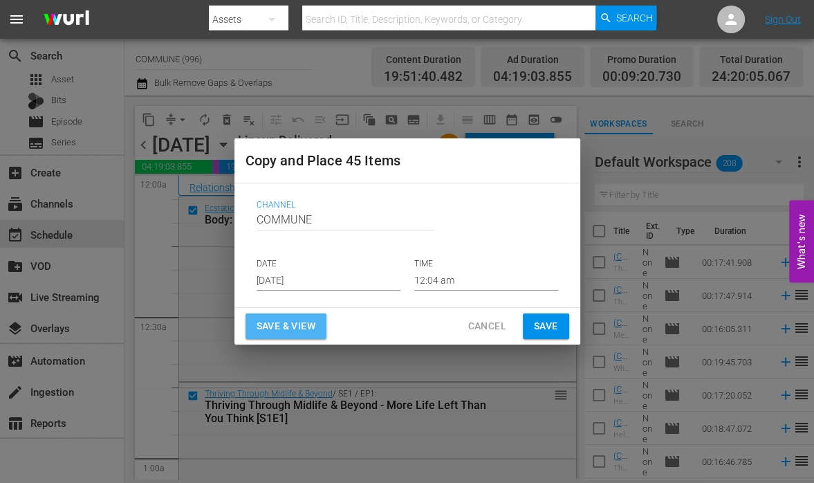
click at [290, 328] on span "Save & View" at bounding box center [286, 325] width 59 height 17
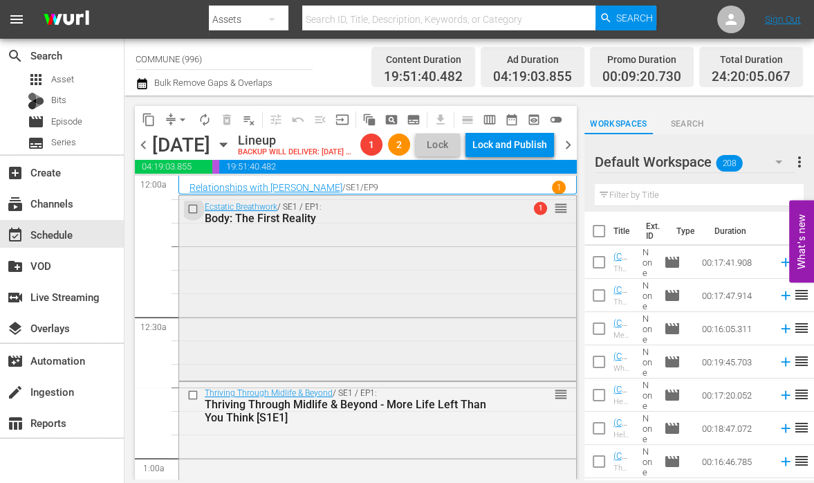
click at [195, 214] on input "checkbox" at bounding box center [194, 209] width 15 height 12
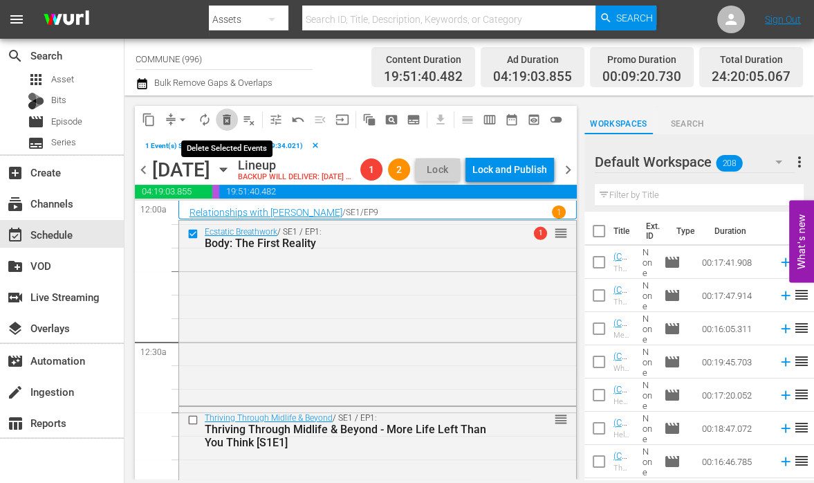
click at [225, 116] on span "delete_forever_outlined" at bounding box center [227, 120] width 14 height 14
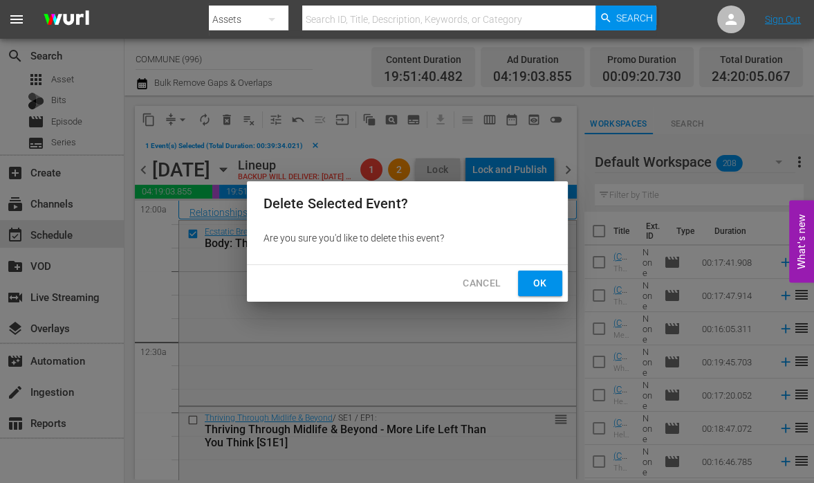
click at [541, 284] on span "Ok" at bounding box center [540, 283] width 22 height 17
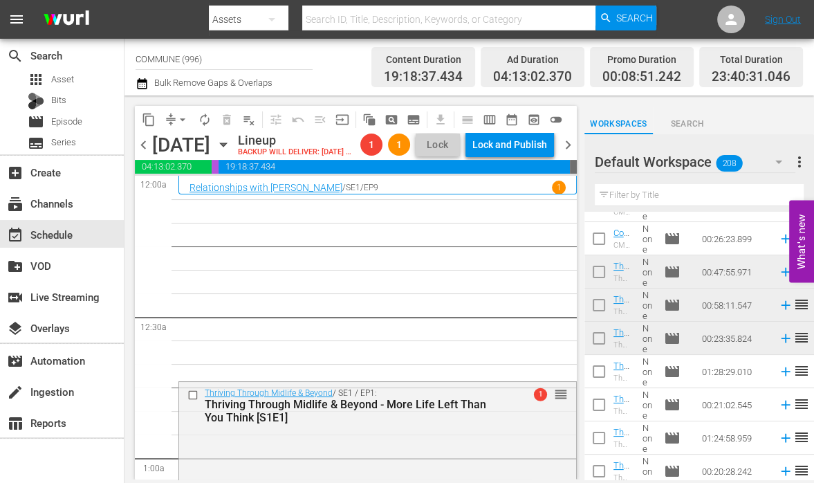
scroll to position [1088, 0]
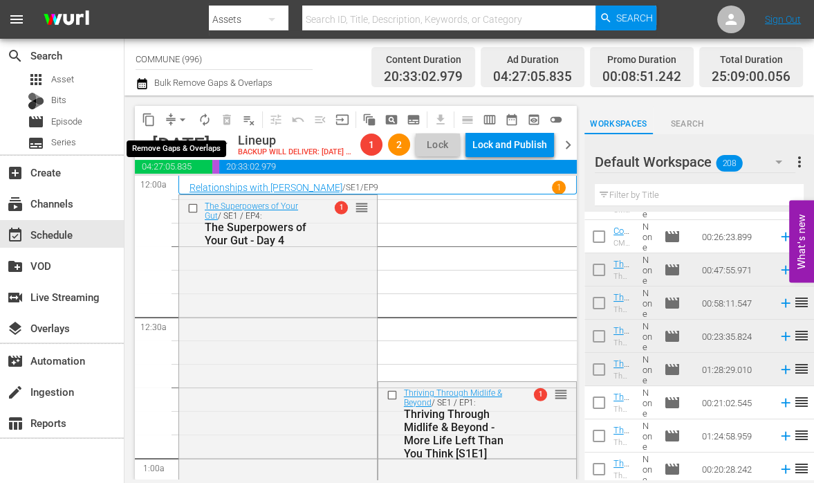
click at [183, 122] on span "arrow_drop_down" at bounding box center [183, 120] width 14 height 14
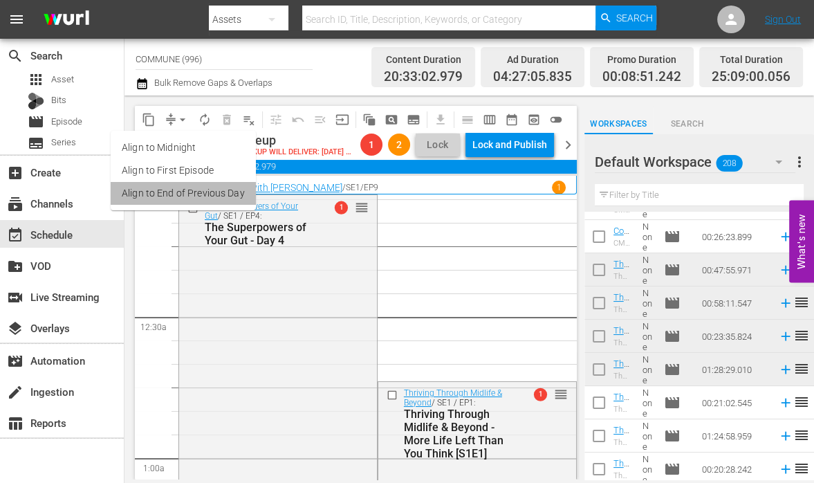
click at [197, 187] on li "Align to End of Previous Day" at bounding box center [183, 193] width 145 height 23
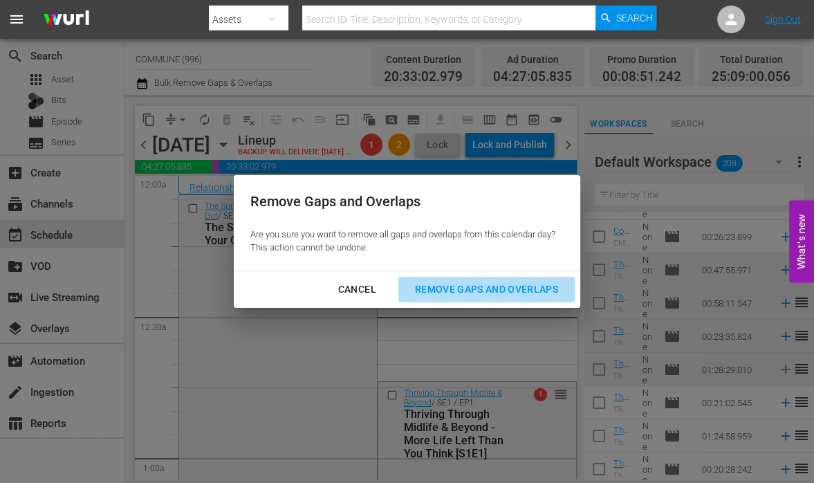
click at [424, 287] on div "Remove Gaps and Overlaps" at bounding box center [486, 289] width 165 height 17
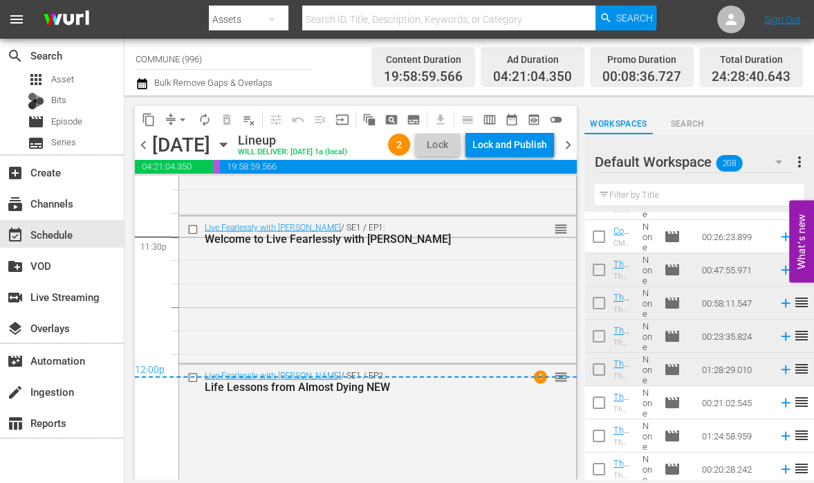
scroll to position [6575, 0]
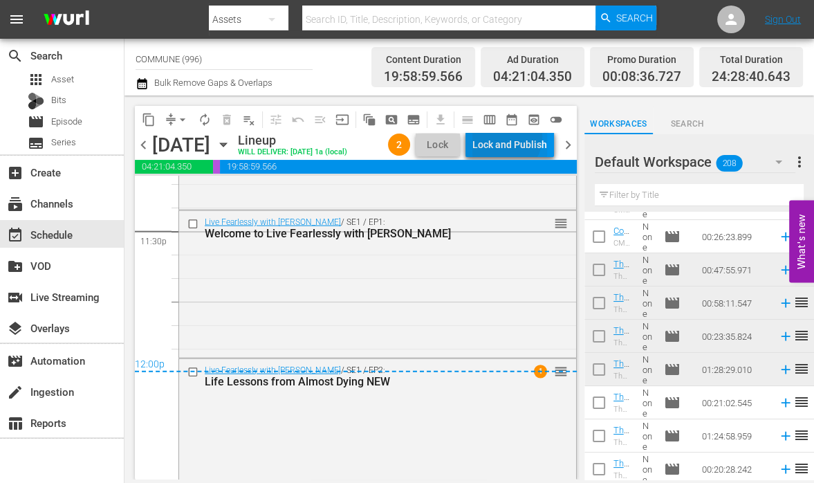
click at [509, 139] on div "Lock and Publish" at bounding box center [509, 144] width 75 height 25
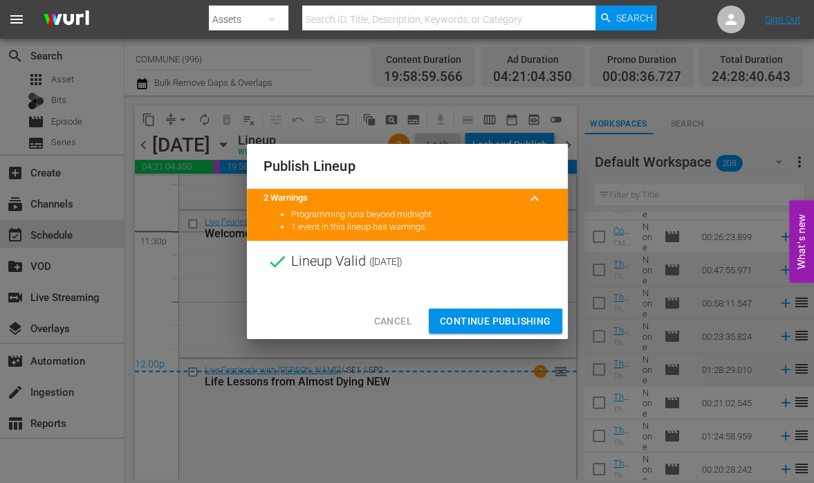
click at [474, 322] on span "Continue Publishing" at bounding box center [495, 321] width 111 height 17
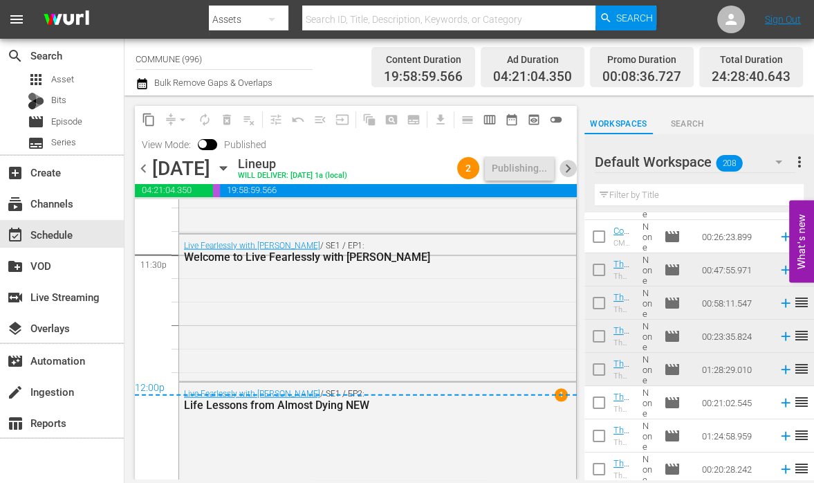
click at [568, 165] on span "chevron_right" at bounding box center [567, 168] width 17 height 17
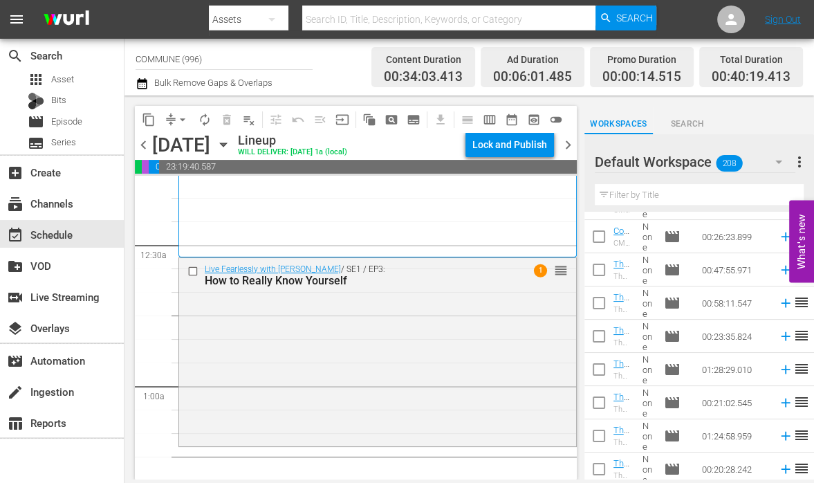
scroll to position [76, 0]
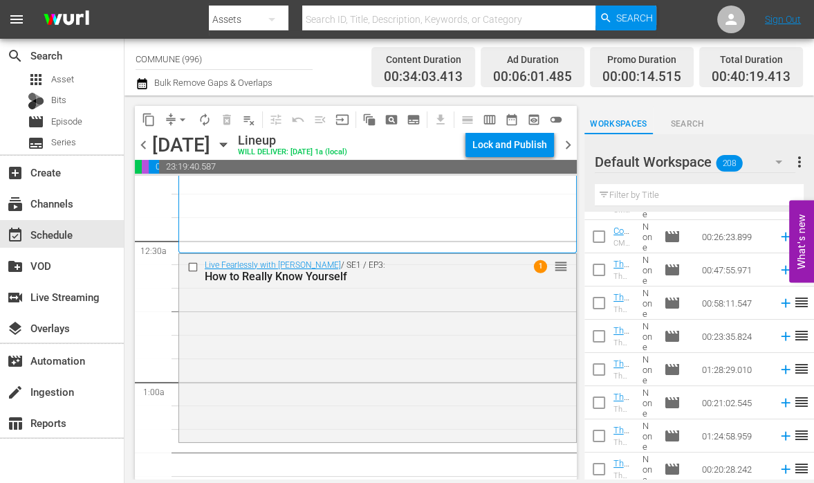
click at [226, 144] on icon "button" at bounding box center [223, 144] width 6 height 3
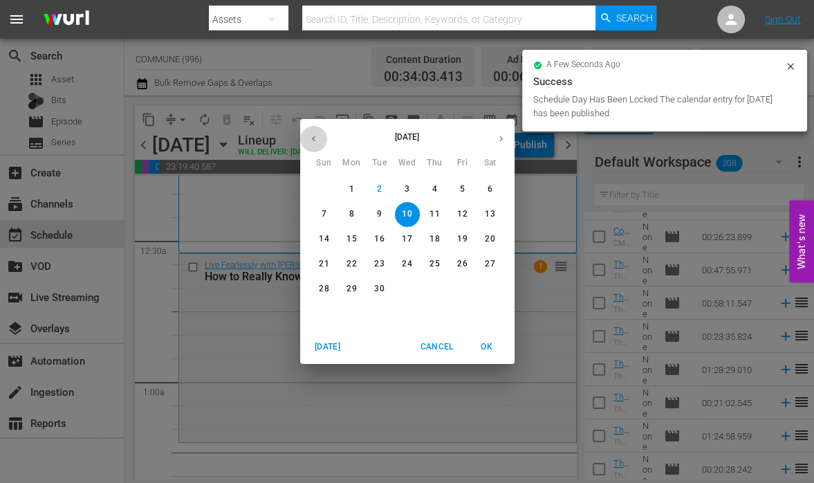
click at [313, 136] on icon "button" at bounding box center [313, 139] width 3 height 6
click at [412, 237] on span "14" at bounding box center [407, 239] width 25 height 12
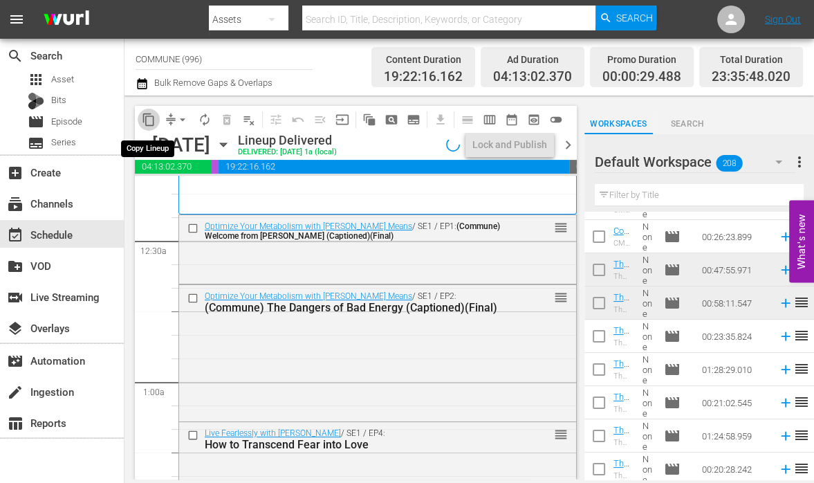
click at [149, 118] on span "content_copy" at bounding box center [149, 120] width 14 height 14
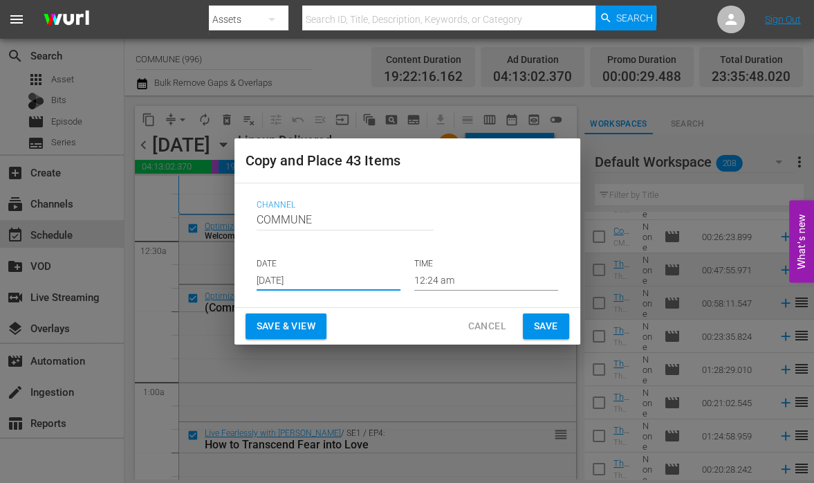
click at [330, 277] on input "[DATE]" at bounding box center [329, 280] width 144 height 21
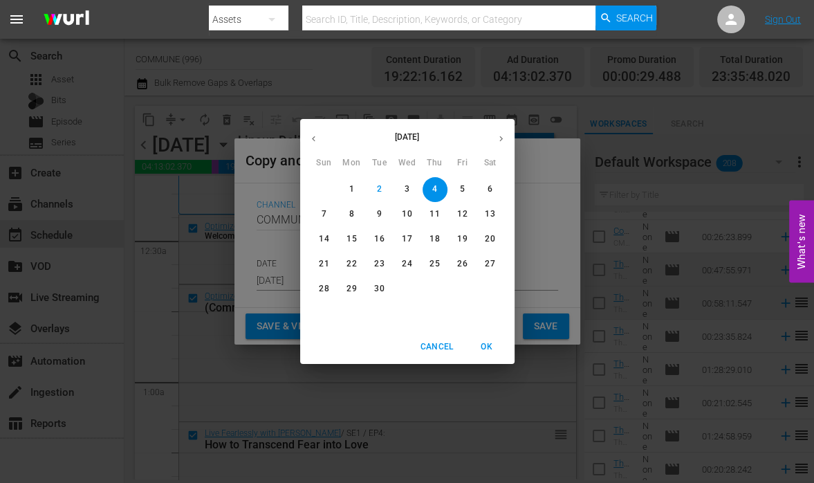
click at [403, 214] on p "10" at bounding box center [407, 214] width 10 height 12
type input "[DATE]"
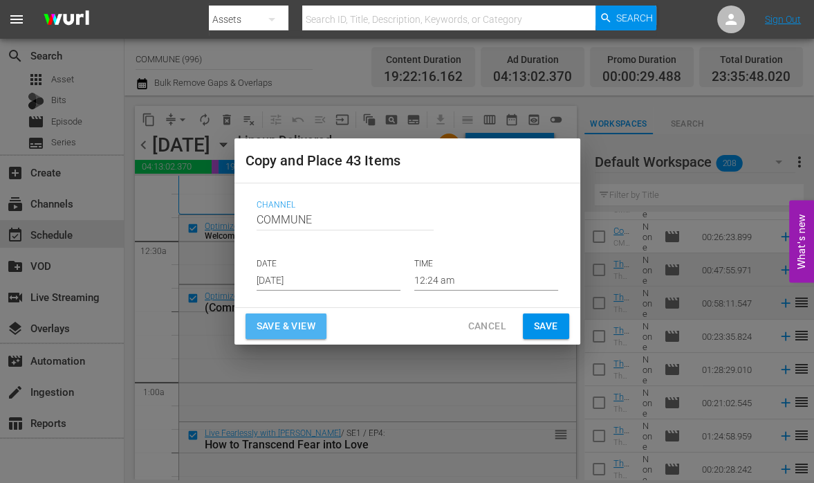
click at [281, 326] on span "Save & View" at bounding box center [286, 325] width 59 height 17
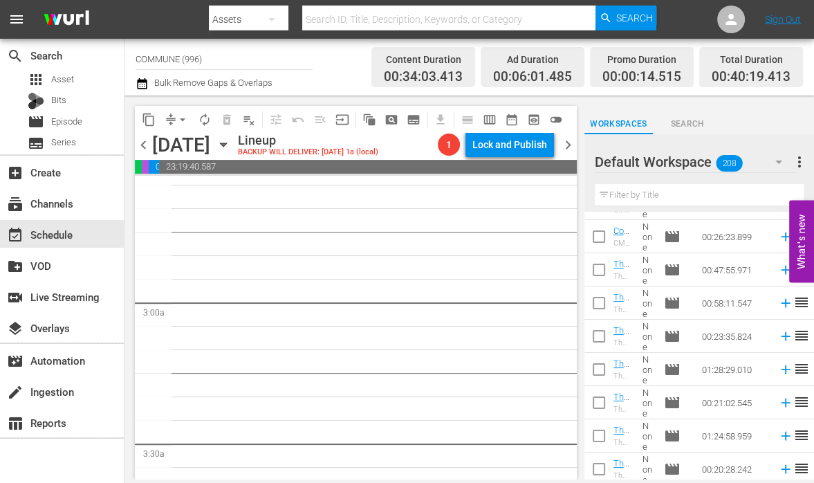
scroll to position [730, 0]
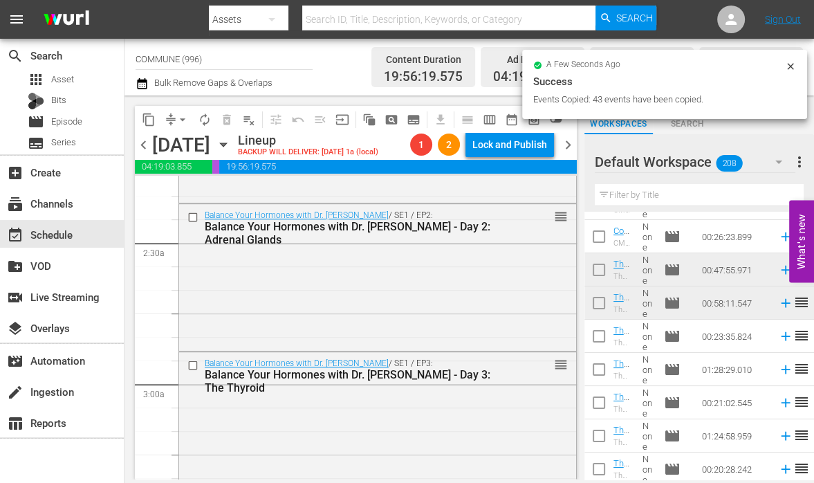
scroll to position [676, 0]
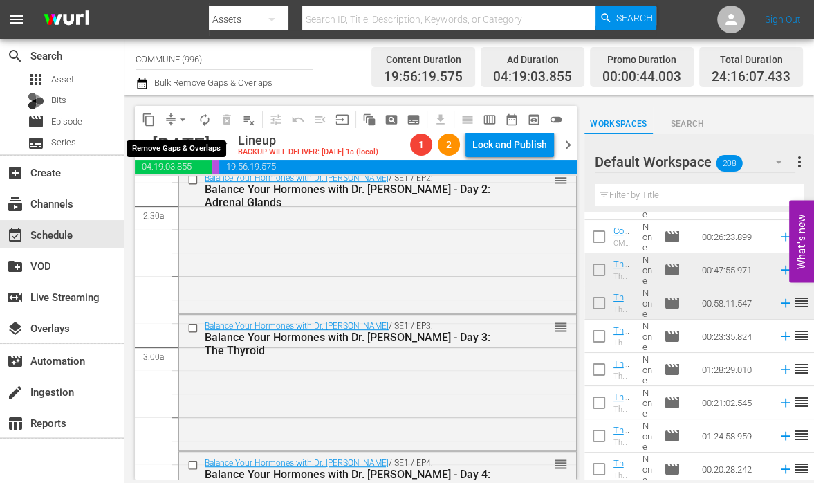
click at [182, 120] on span "arrow_drop_down" at bounding box center [183, 120] width 14 height 14
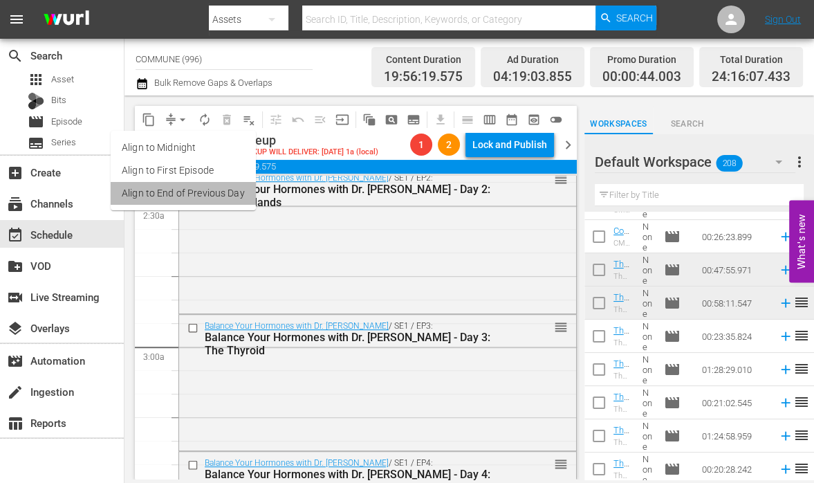
click at [189, 194] on li "Align to End of Previous Day" at bounding box center [183, 193] width 145 height 23
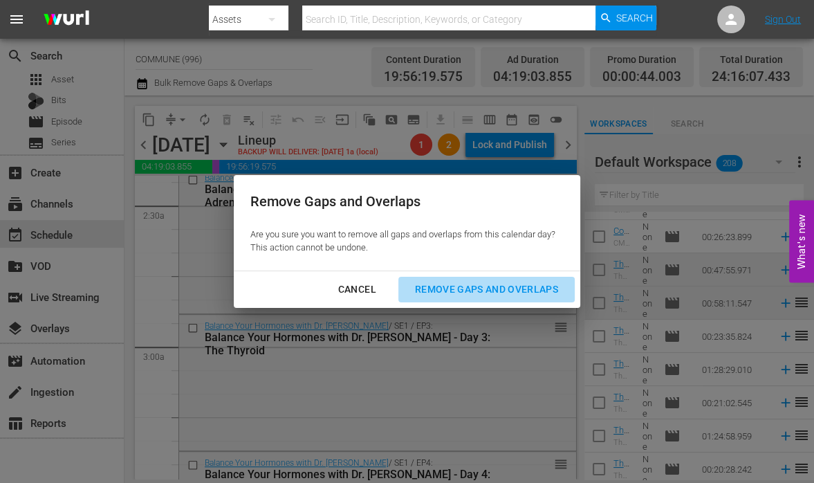
click at [498, 294] on div "Remove Gaps and Overlaps" at bounding box center [486, 289] width 165 height 17
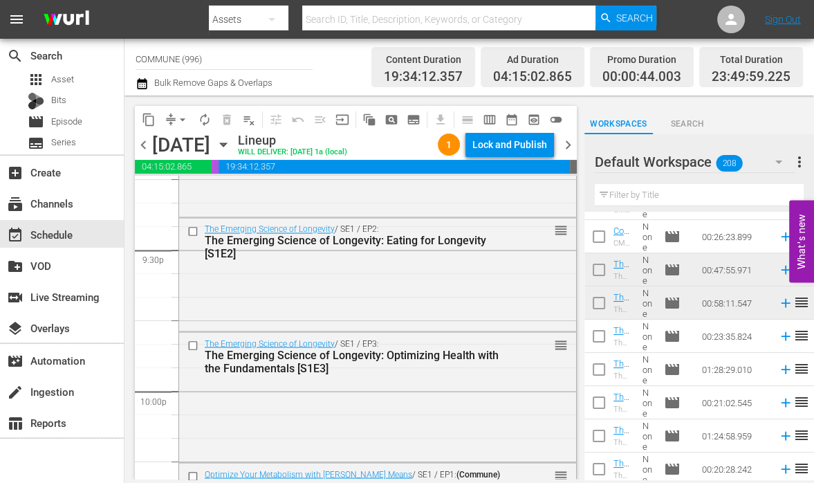
scroll to position [6574, 0]
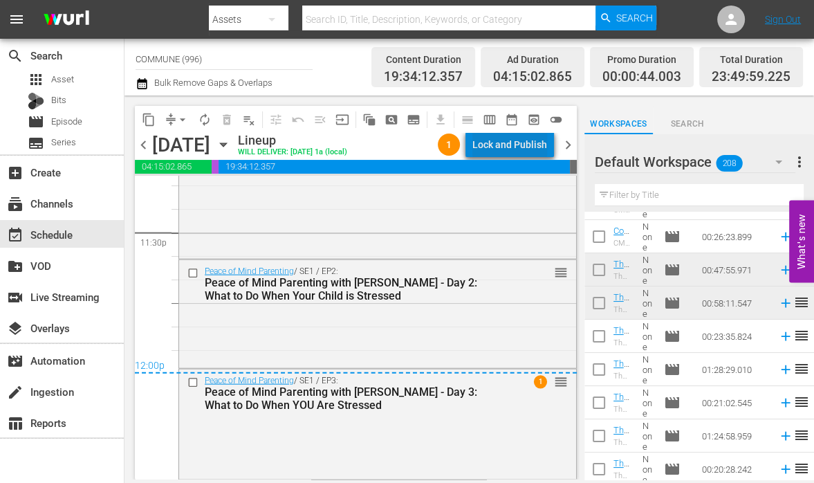
click at [536, 142] on div "Lock and Publish" at bounding box center [509, 144] width 75 height 25
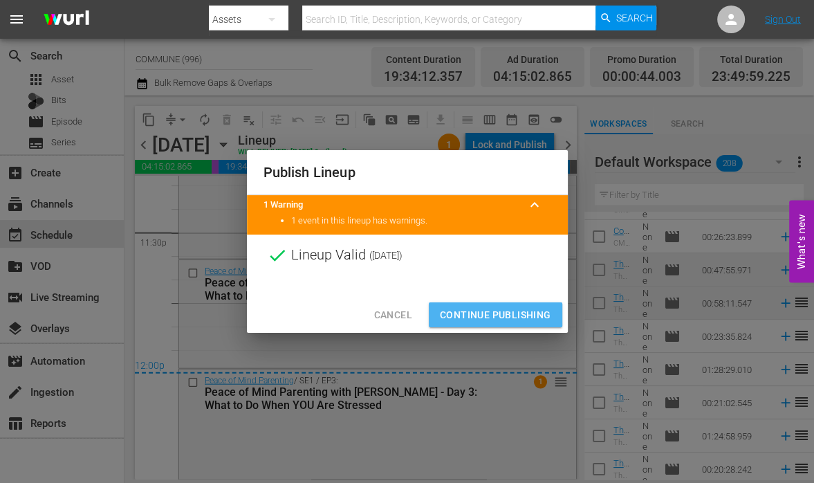
click at [476, 315] on span "Continue Publishing" at bounding box center [495, 314] width 111 height 17
